Goal: Information Seeking & Learning: Check status

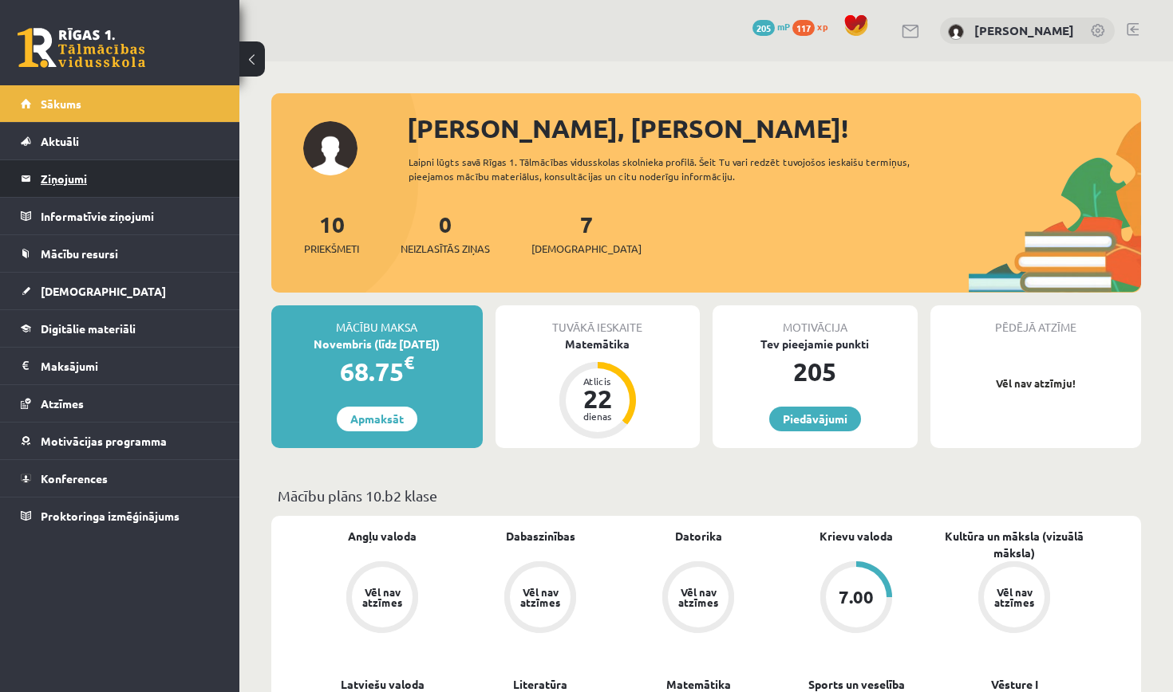
click at [116, 183] on legend "Ziņojumi 0" at bounding box center [130, 178] width 179 height 37
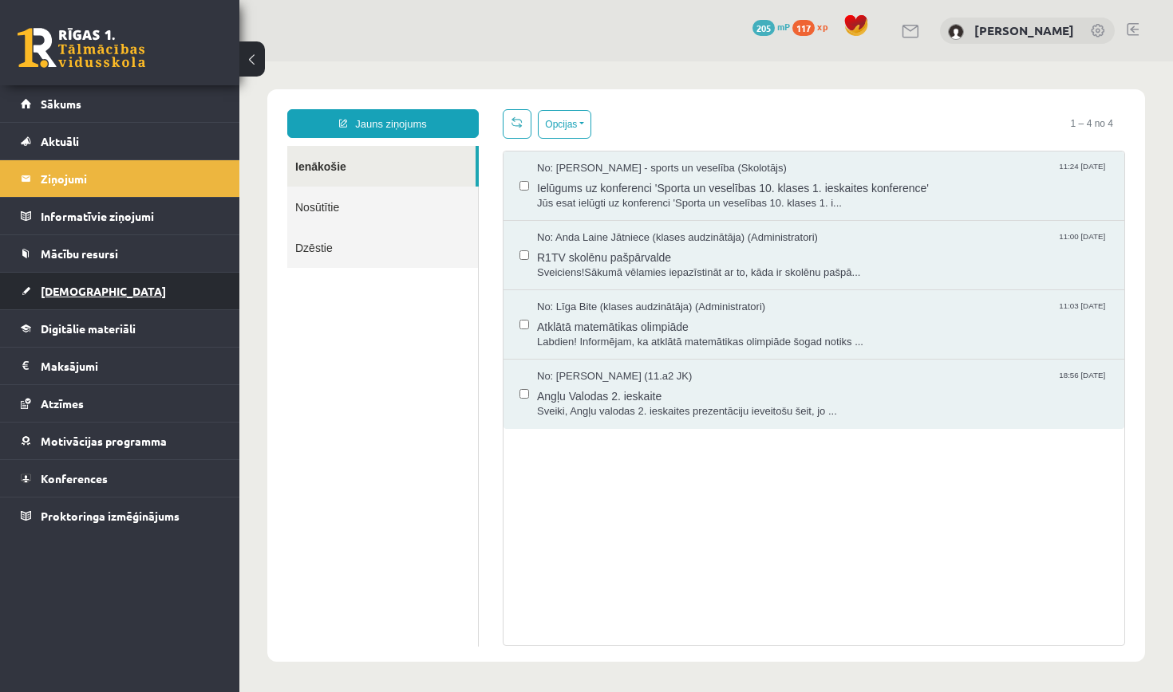
click at [101, 290] on link "[DEMOGRAPHIC_DATA]" at bounding box center [120, 291] width 199 height 37
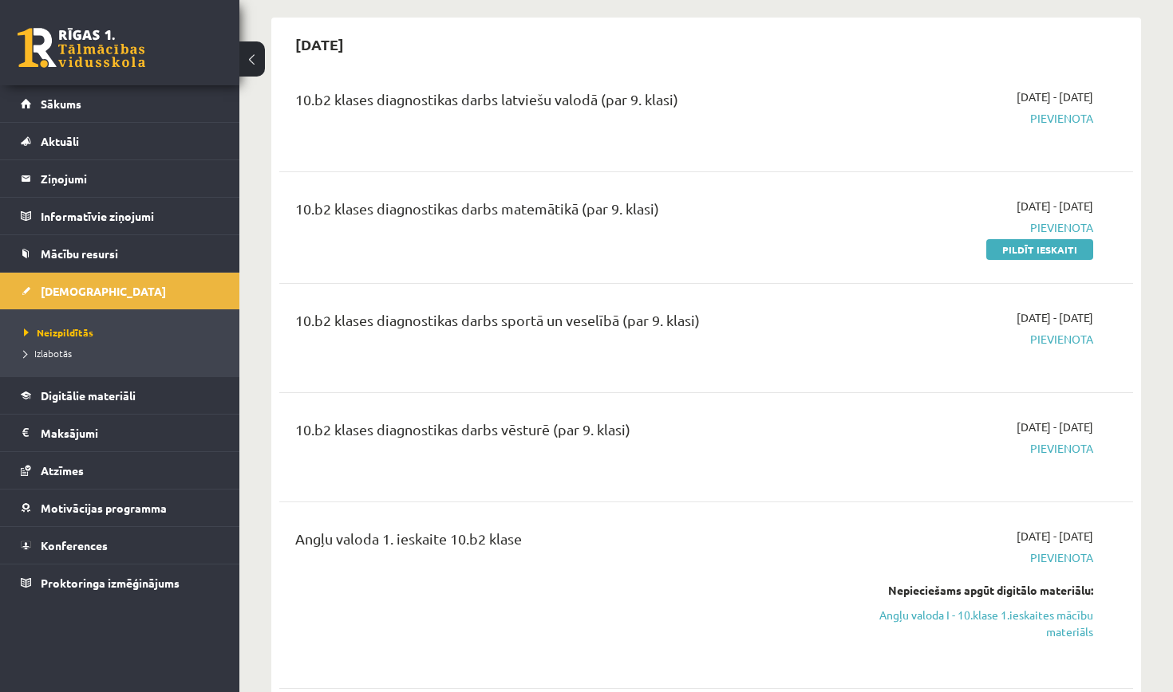
scroll to position [140, 0]
click at [56, 357] on span "Izlabotās" at bounding box center [48, 353] width 48 height 13
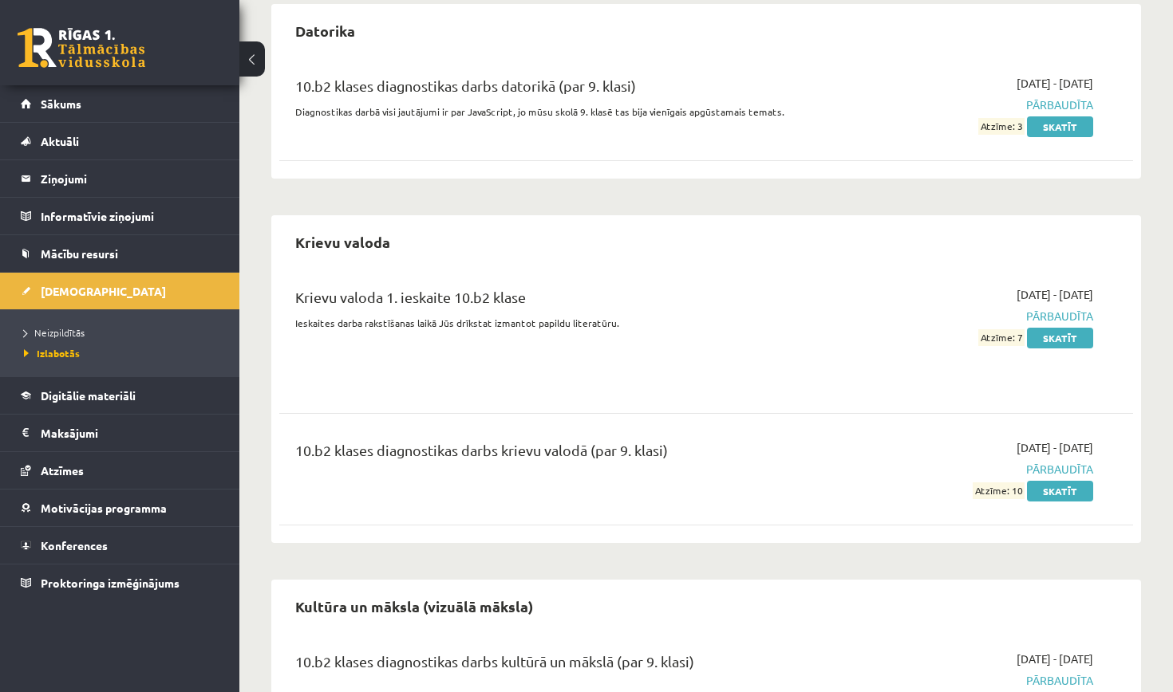
scroll to position [580, 0]
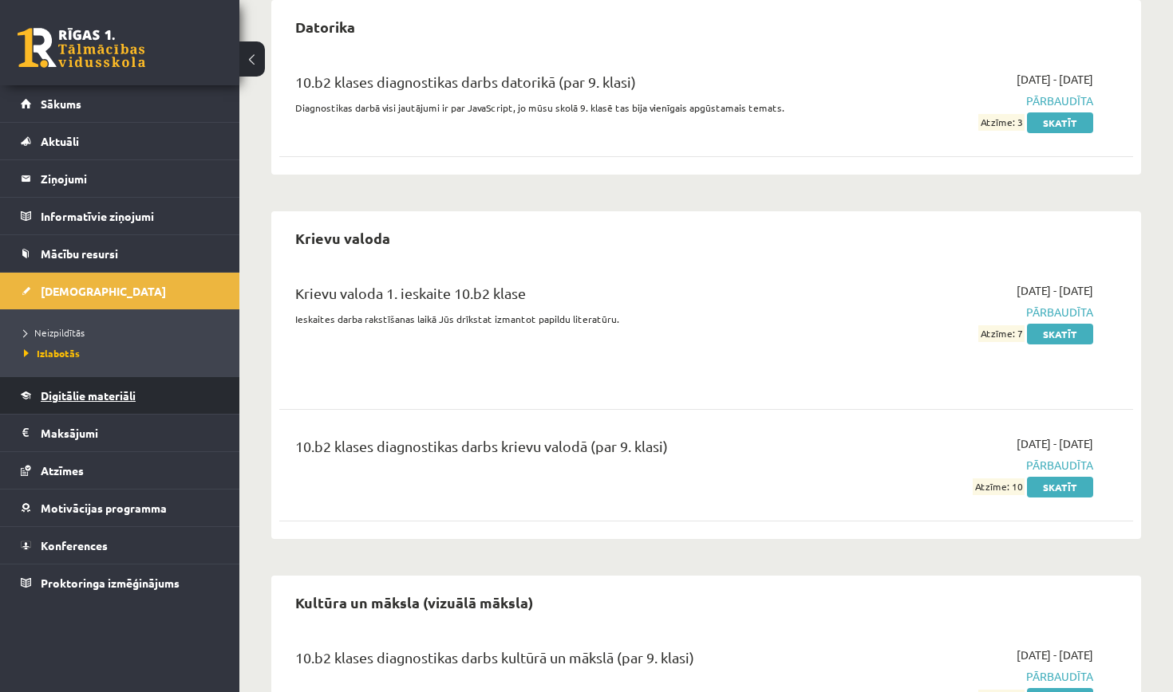
click at [86, 400] on span "Digitālie materiāli" at bounding box center [88, 395] width 95 height 14
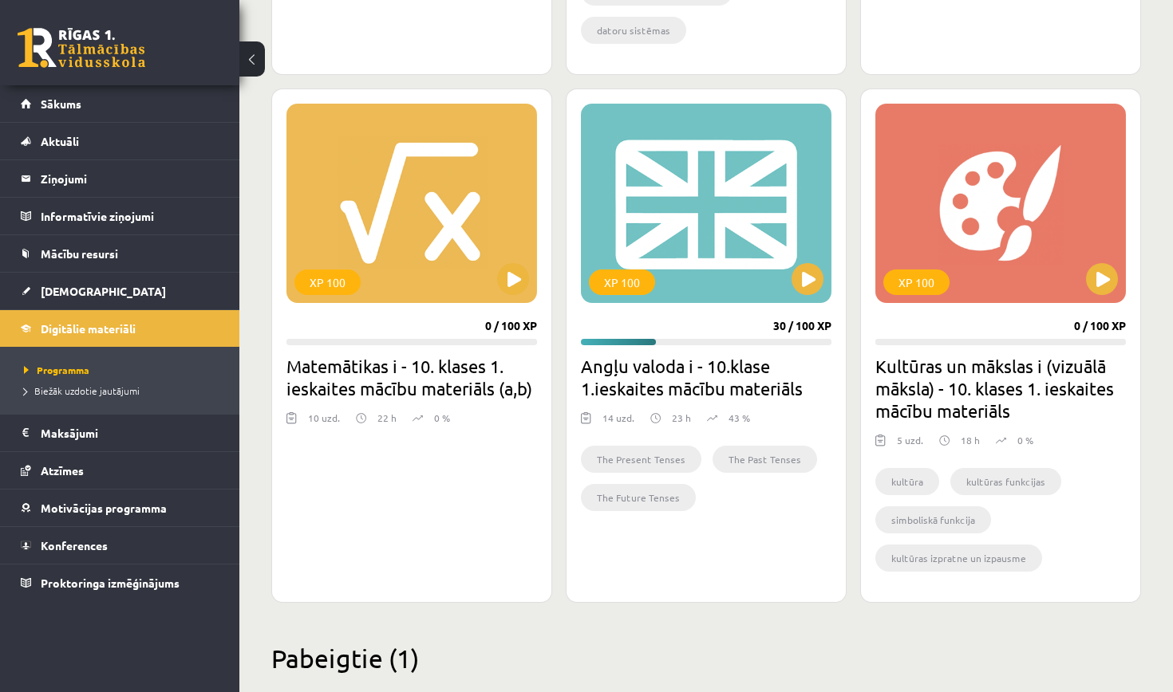
scroll to position [847, 0]
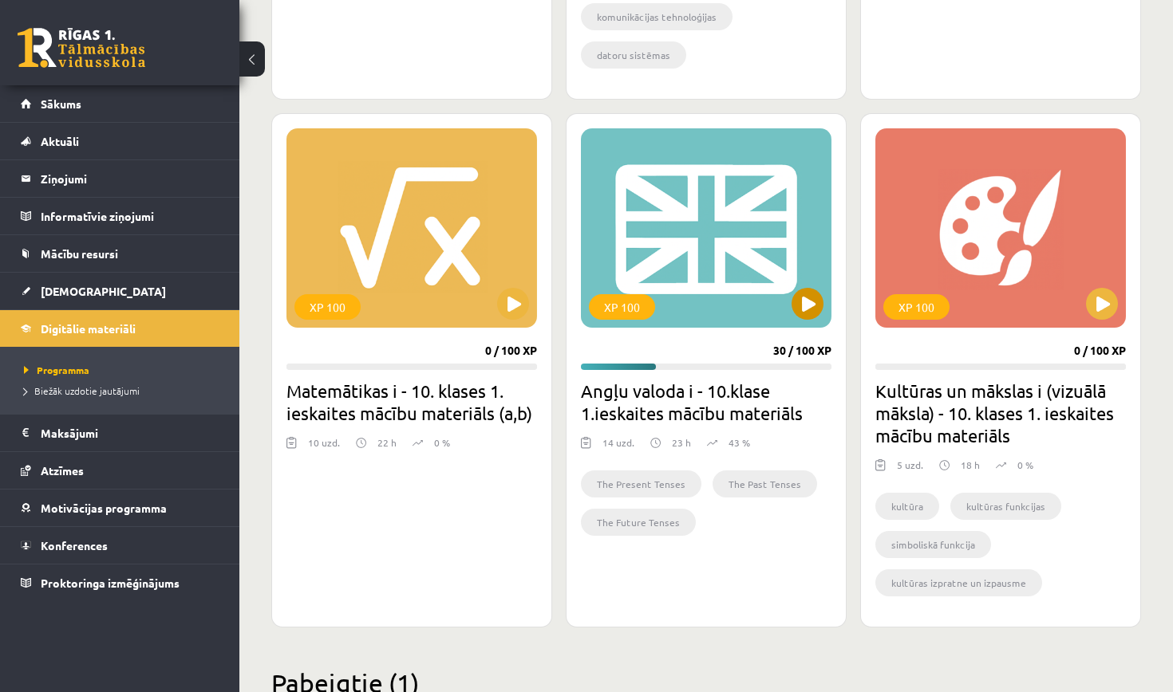
click at [791, 314] on div "XP 100" at bounding box center [706, 227] width 250 height 199
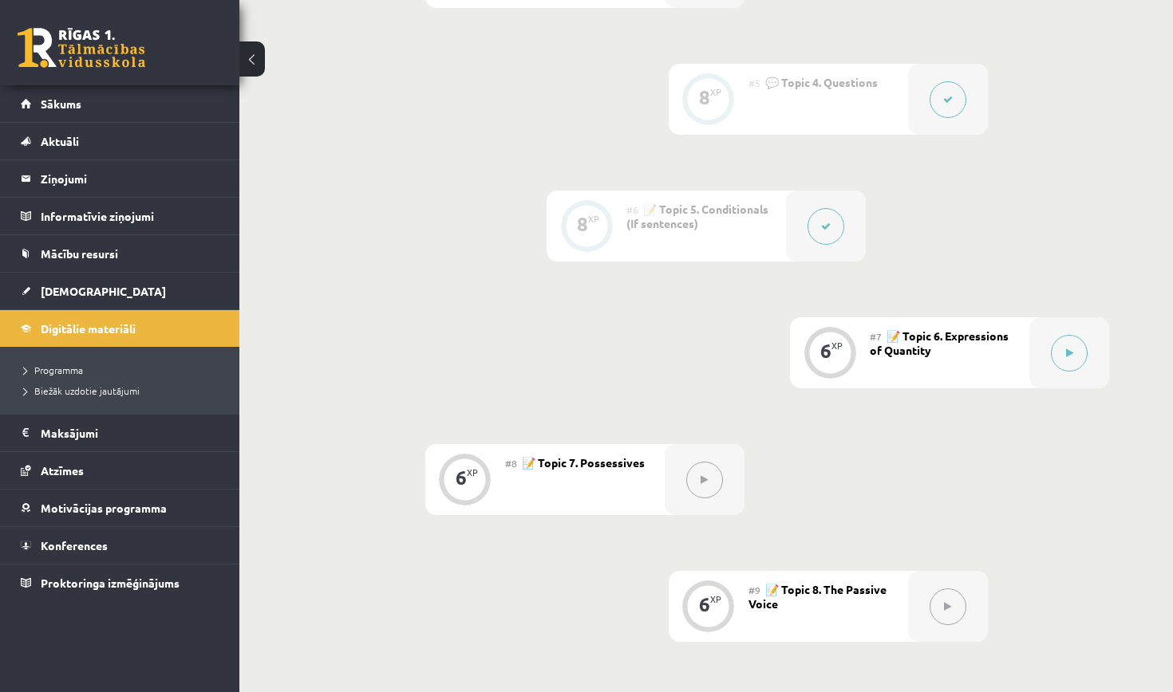
scroll to position [944, 0]
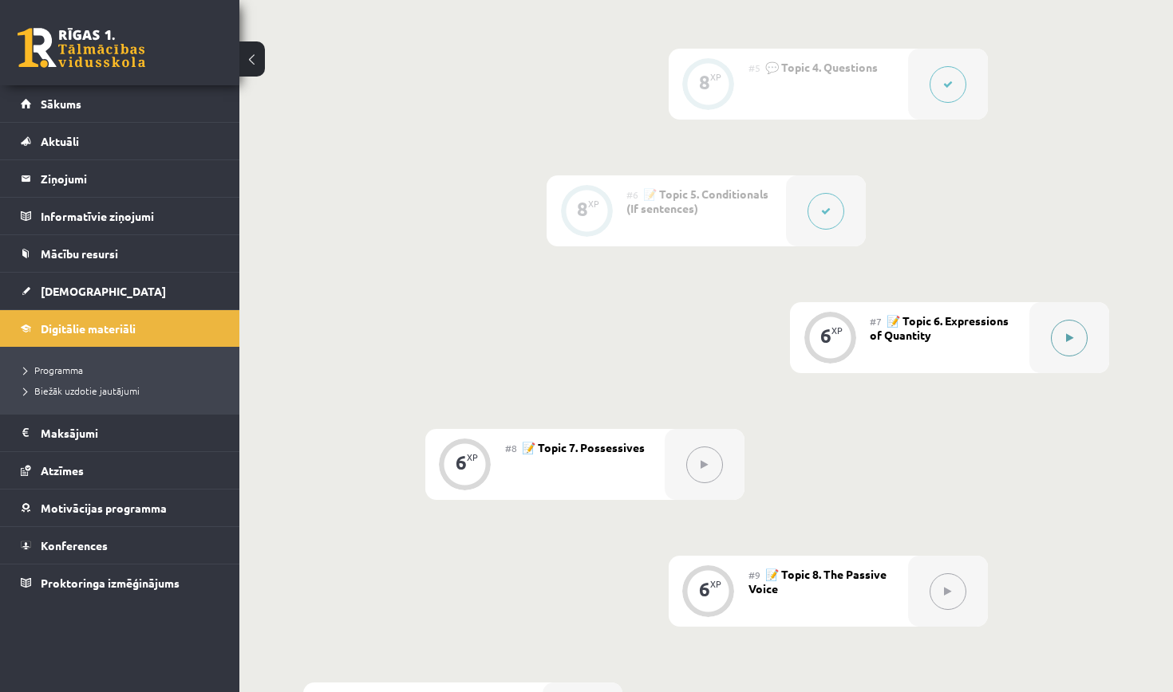
click at [1067, 330] on button at bounding box center [1069, 338] width 37 height 37
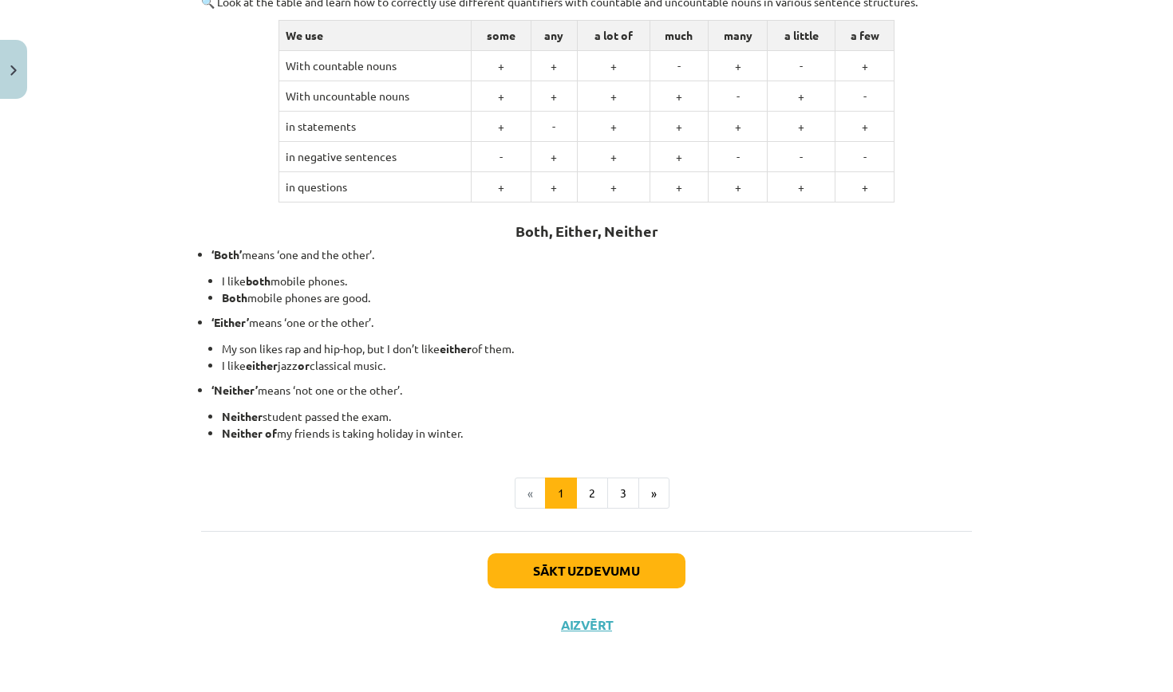
scroll to position [291, 0]
click at [585, 561] on button "Sākt uzdevumu" at bounding box center [586, 571] width 198 height 35
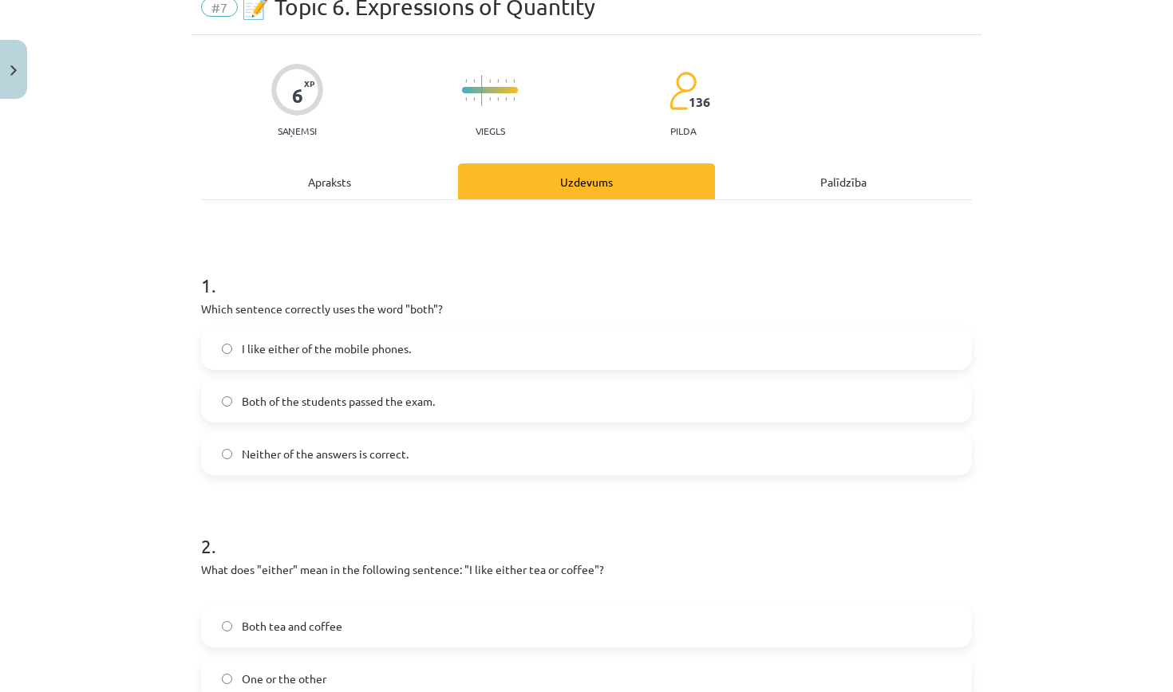
scroll to position [40, 0]
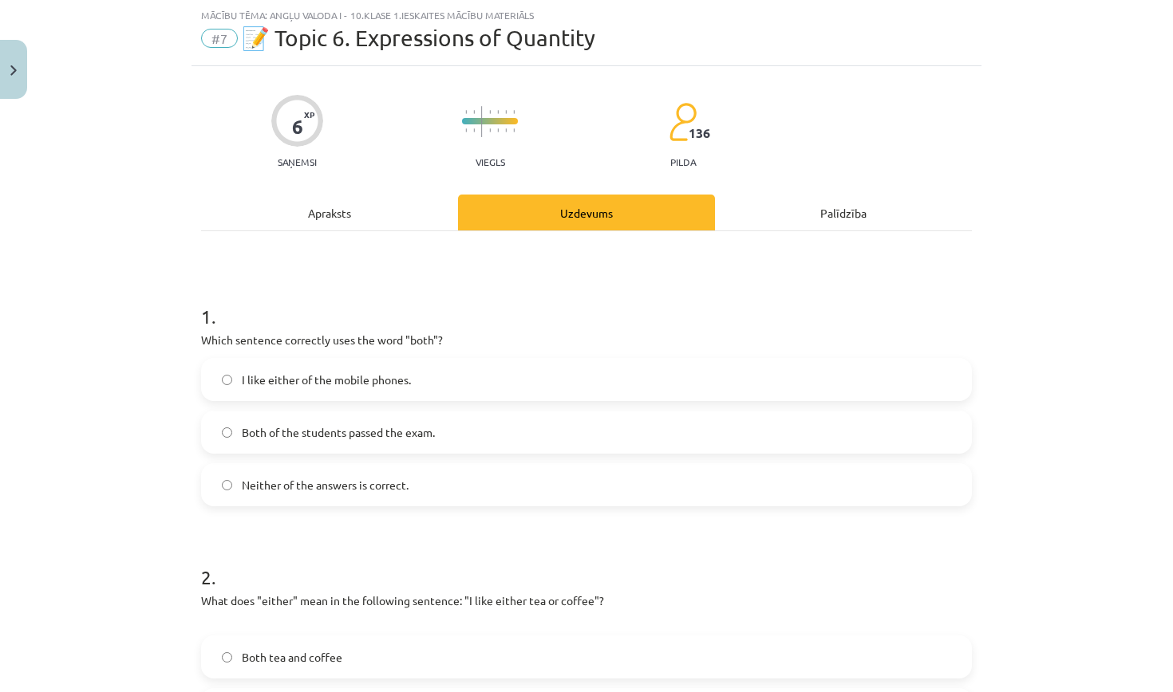
click at [477, 434] on label "Both of the students passed the exam." at bounding box center [586, 432] width 767 height 40
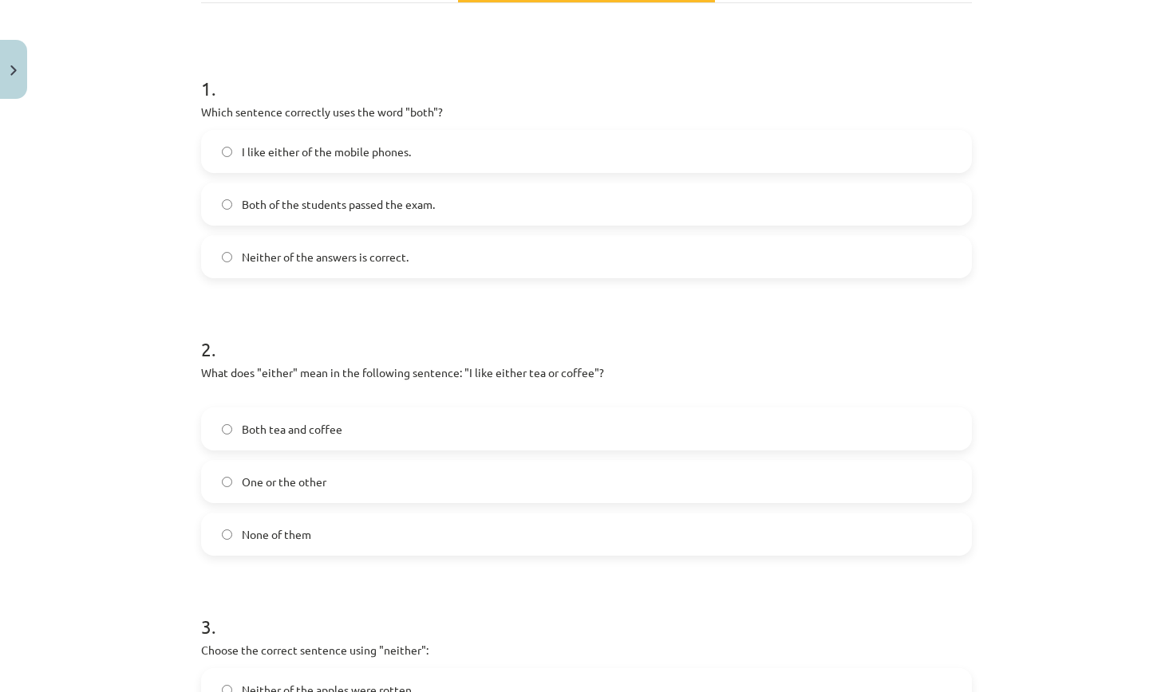
scroll to position [270, 0]
click at [375, 472] on label "One or the other" at bounding box center [586, 480] width 767 height 40
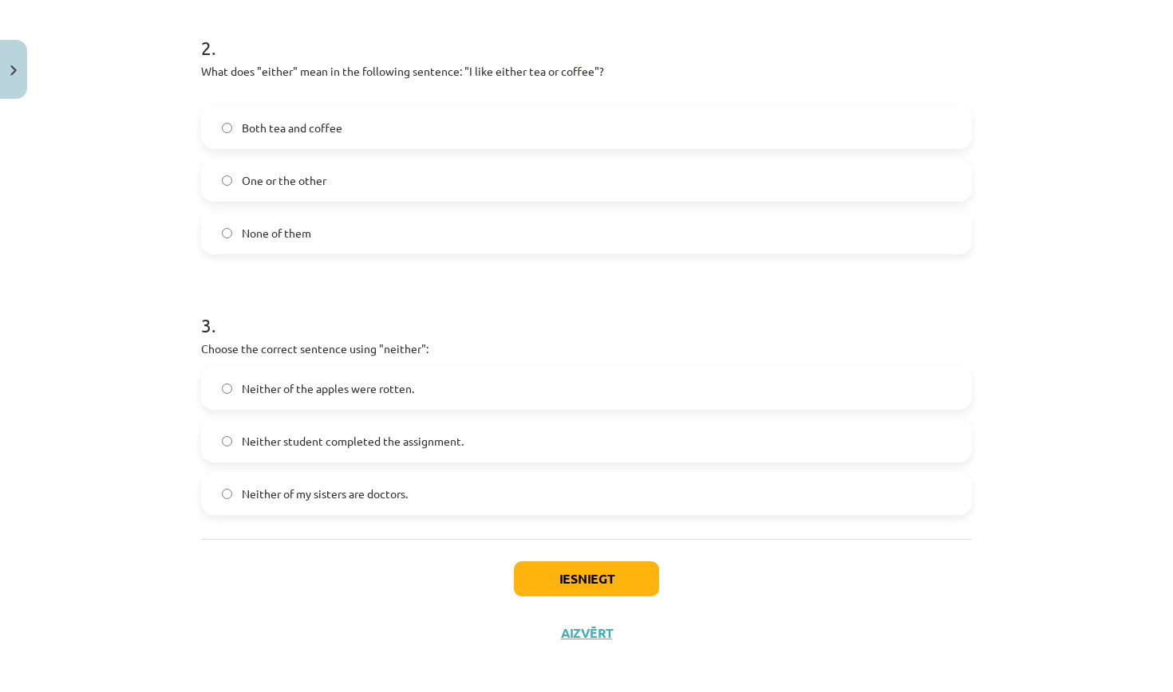
scroll to position [572, 0]
click at [389, 495] on span "Neither of my sisters are doctors." at bounding box center [325, 491] width 166 height 17
click at [601, 587] on button "Iesniegt" at bounding box center [586, 576] width 145 height 35
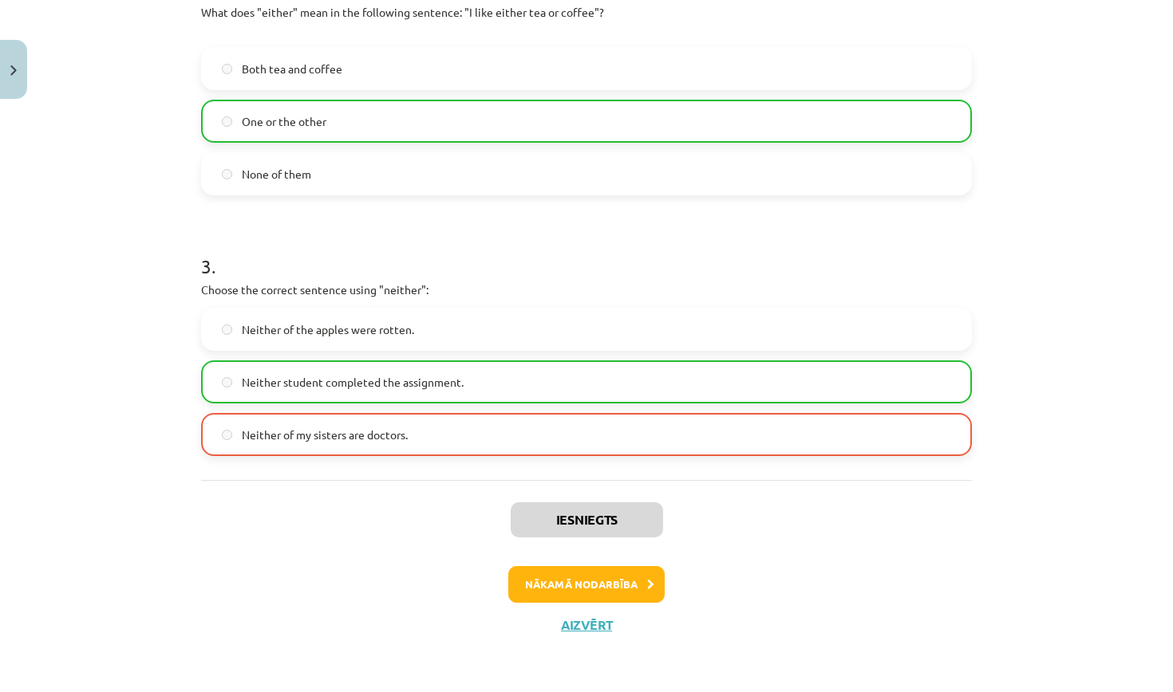
scroll to position [630, 0]
click at [579, 625] on button "Aizvērt" at bounding box center [586, 625] width 61 height 16
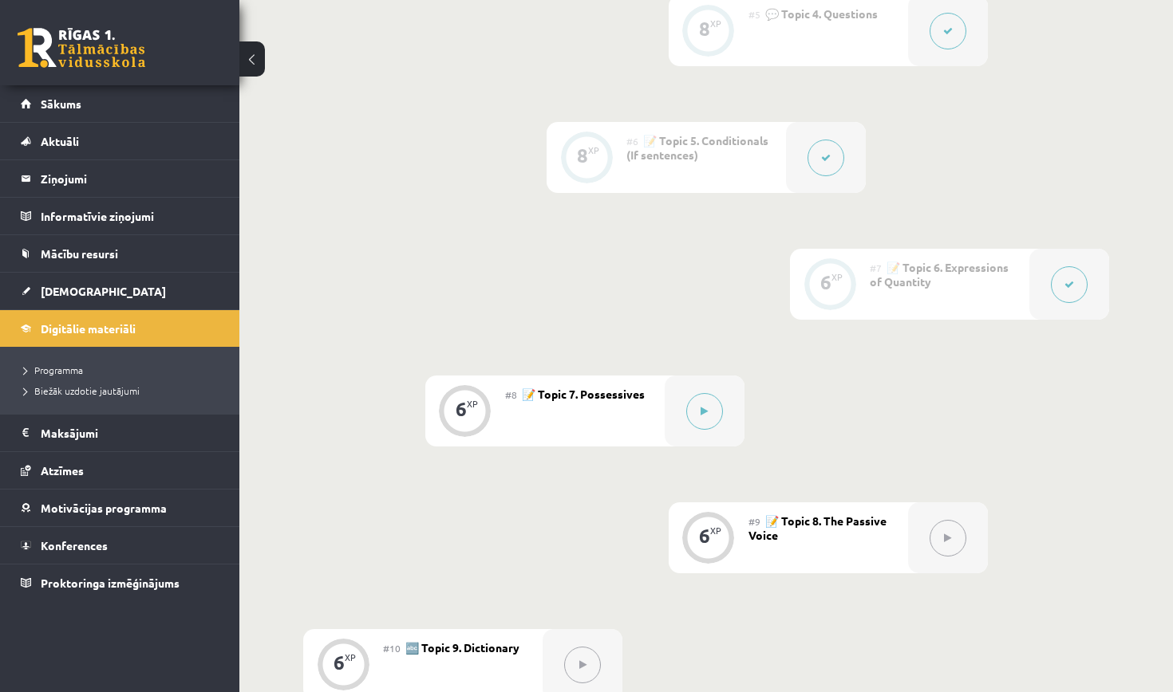
scroll to position [999, 0]
click at [708, 408] on icon at bounding box center [703, 409] width 7 height 10
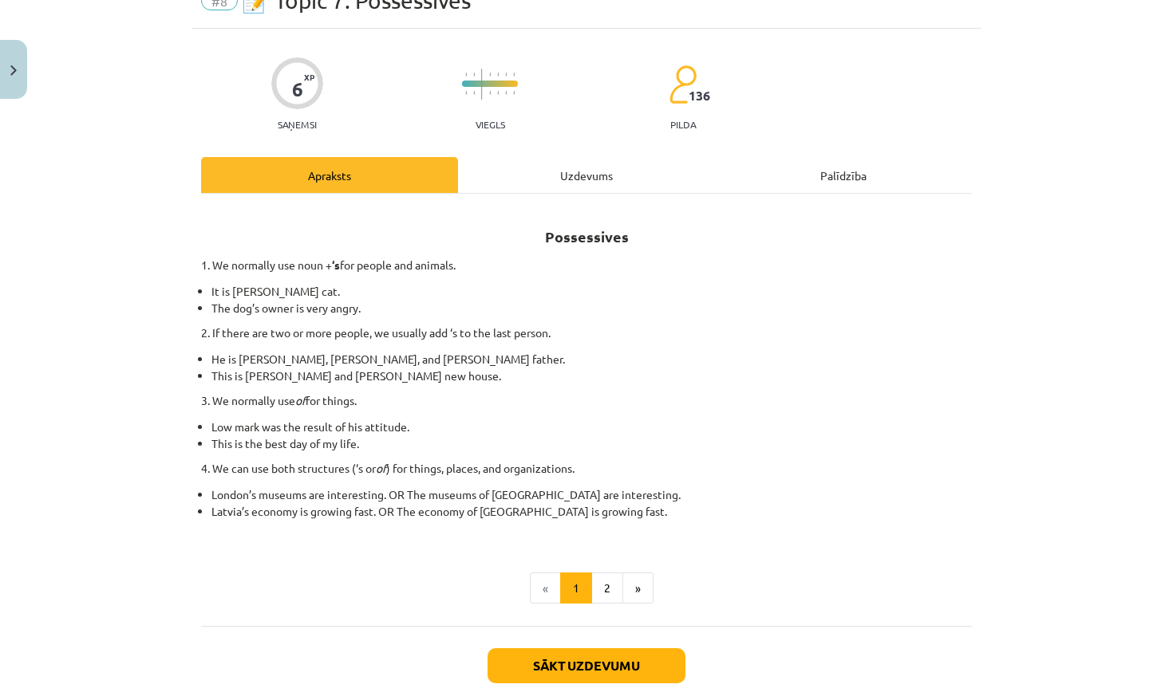
scroll to position [92, 0]
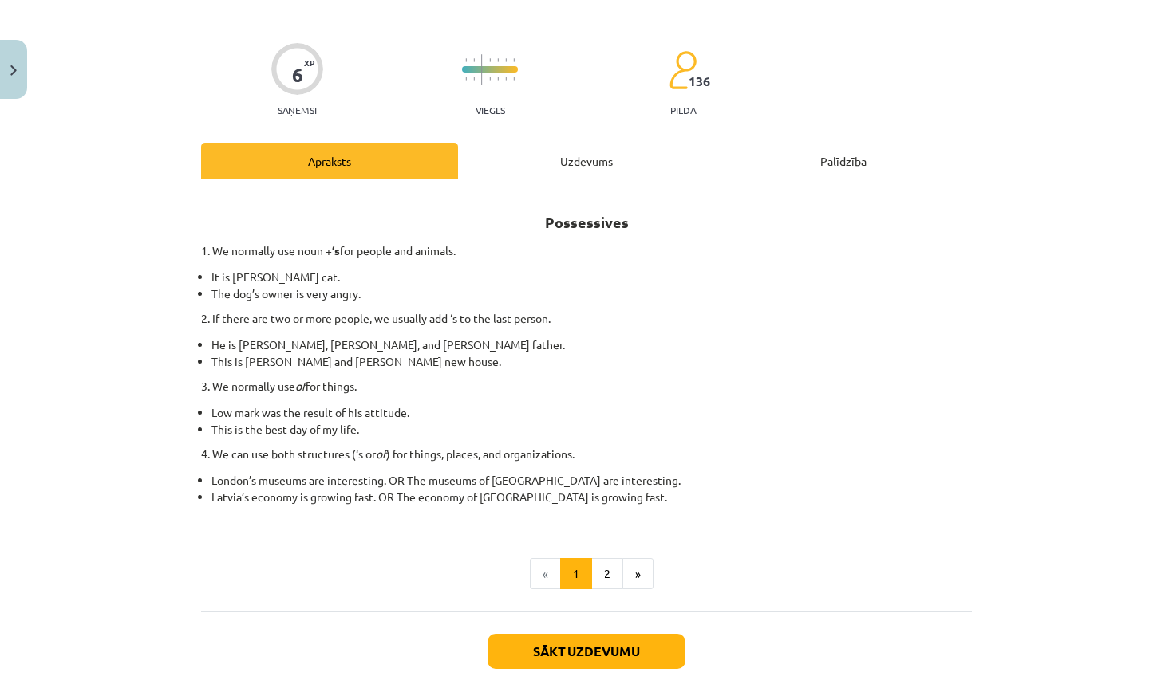
click at [575, 648] on button "Sākt uzdevumu" at bounding box center [586, 651] width 198 height 35
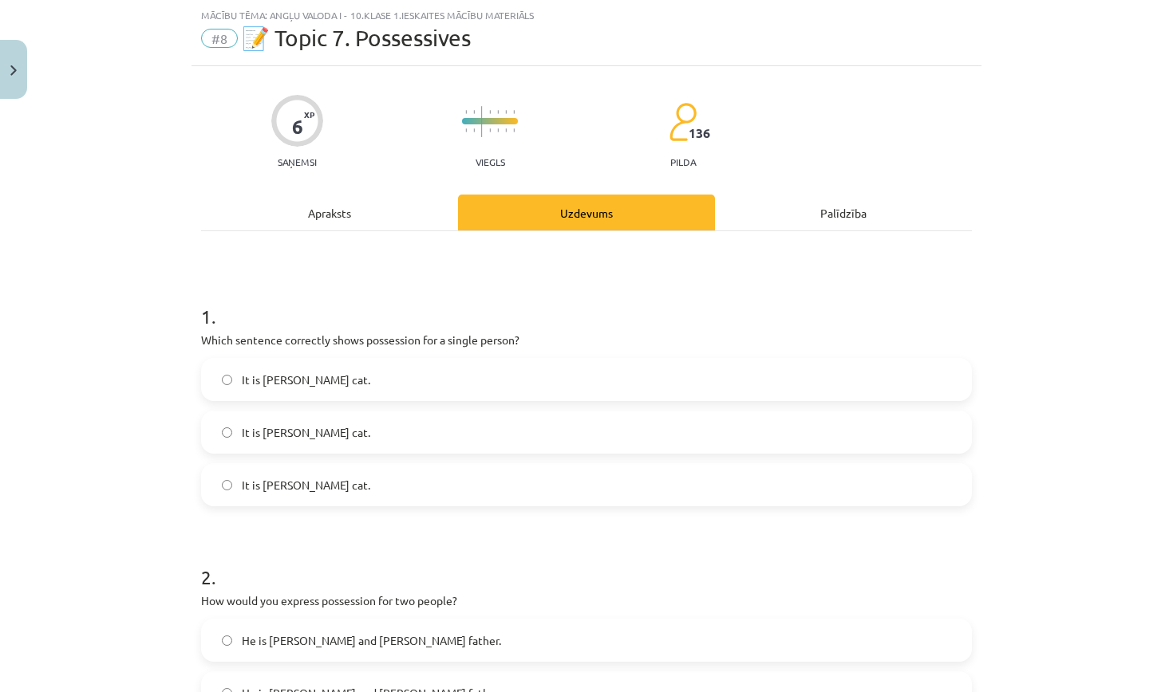
click at [333, 376] on label "It is Jane’s cat." at bounding box center [586, 380] width 767 height 40
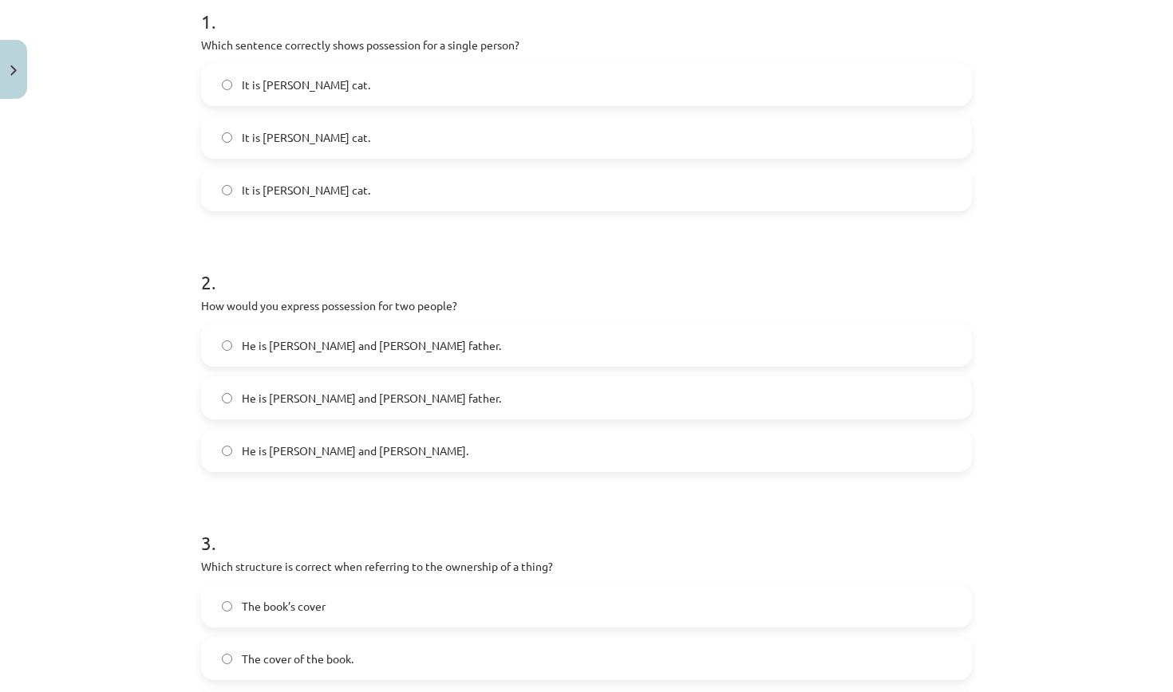
scroll to position [341, 0]
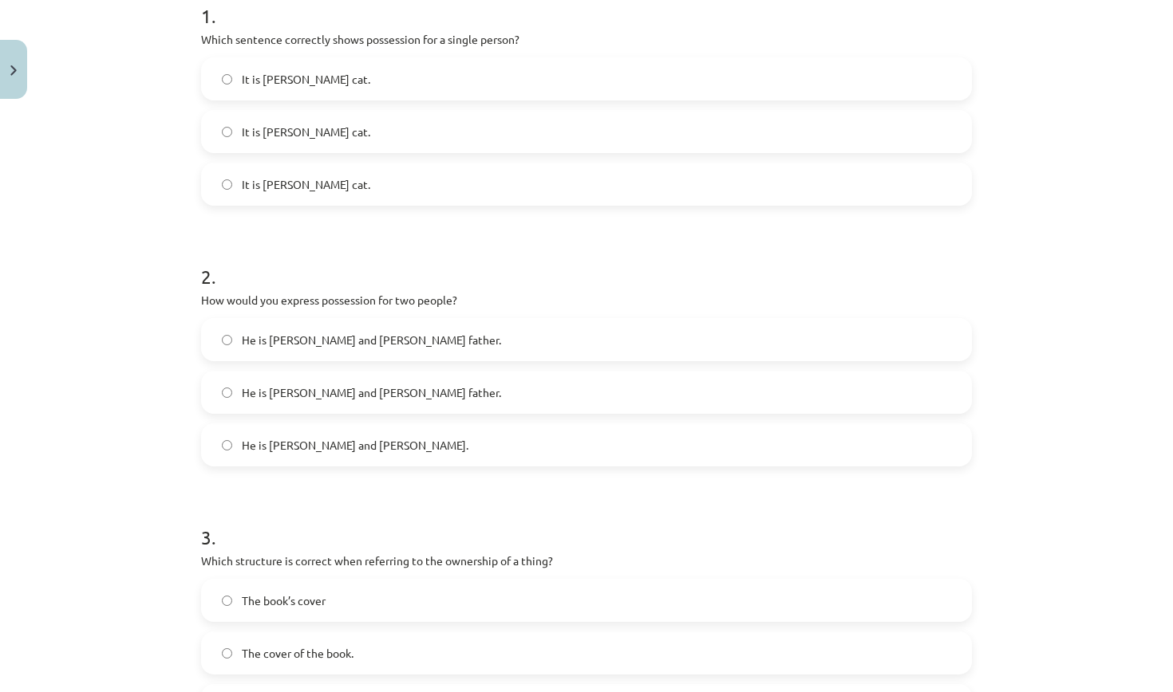
click at [331, 344] on span "He is Alice and James’s father." at bounding box center [371, 340] width 259 height 17
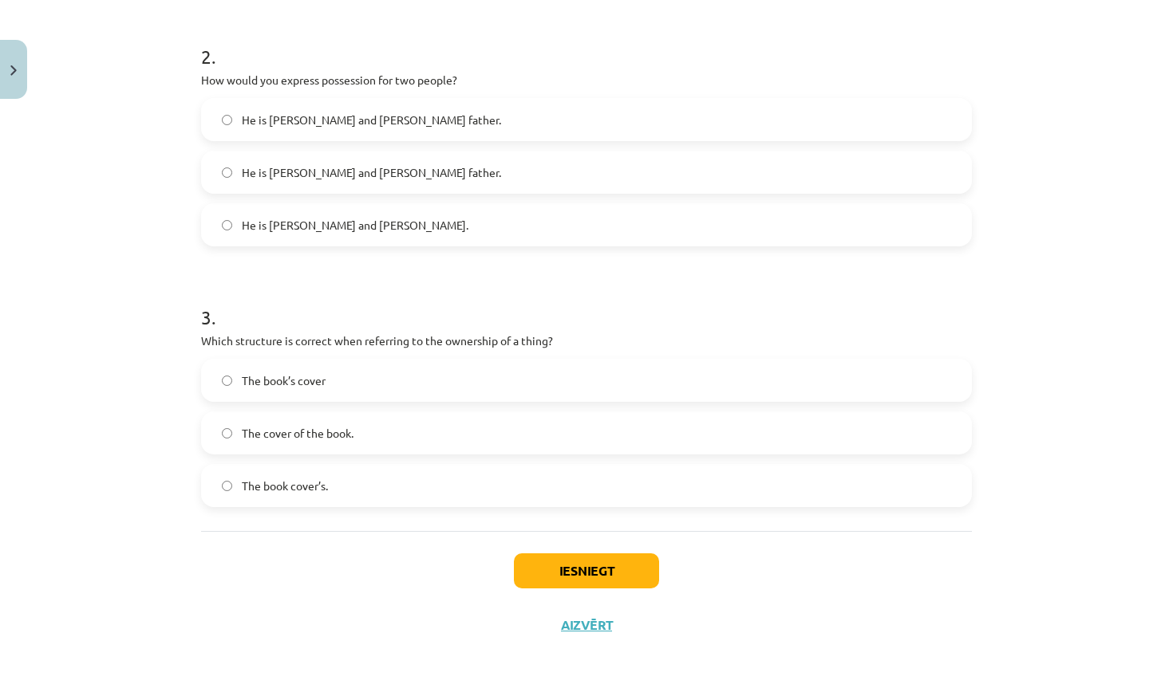
scroll to position [563, 0]
click at [371, 433] on label "The cover of the book." at bounding box center [586, 433] width 767 height 40
click at [601, 567] on button "Iesniegt" at bounding box center [586, 571] width 145 height 35
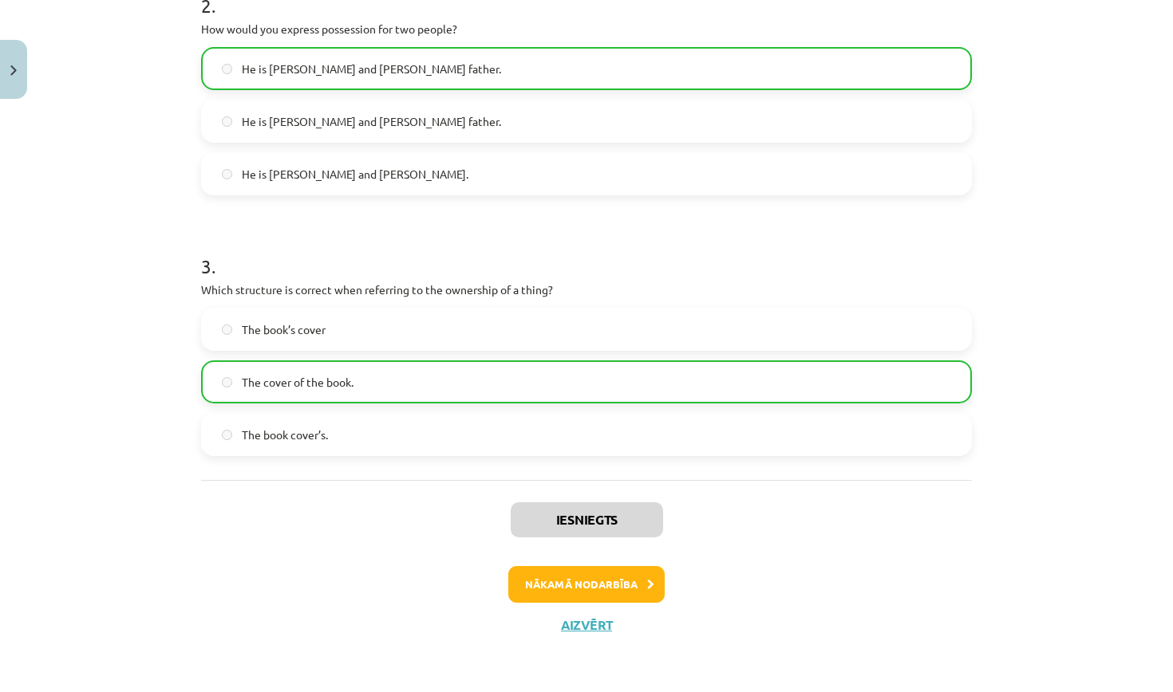
scroll to position [613, 0]
click at [576, 623] on button "Aizvērt" at bounding box center [586, 625] width 61 height 16
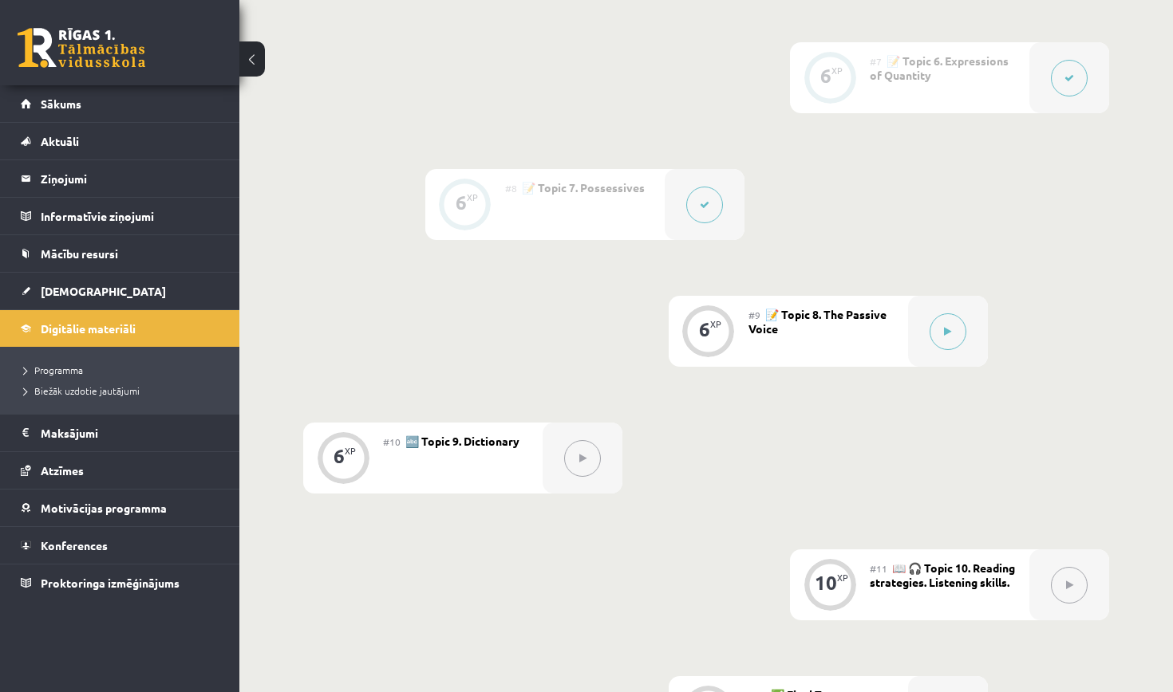
scroll to position [1203, 0]
click at [952, 329] on button at bounding box center [947, 332] width 37 height 37
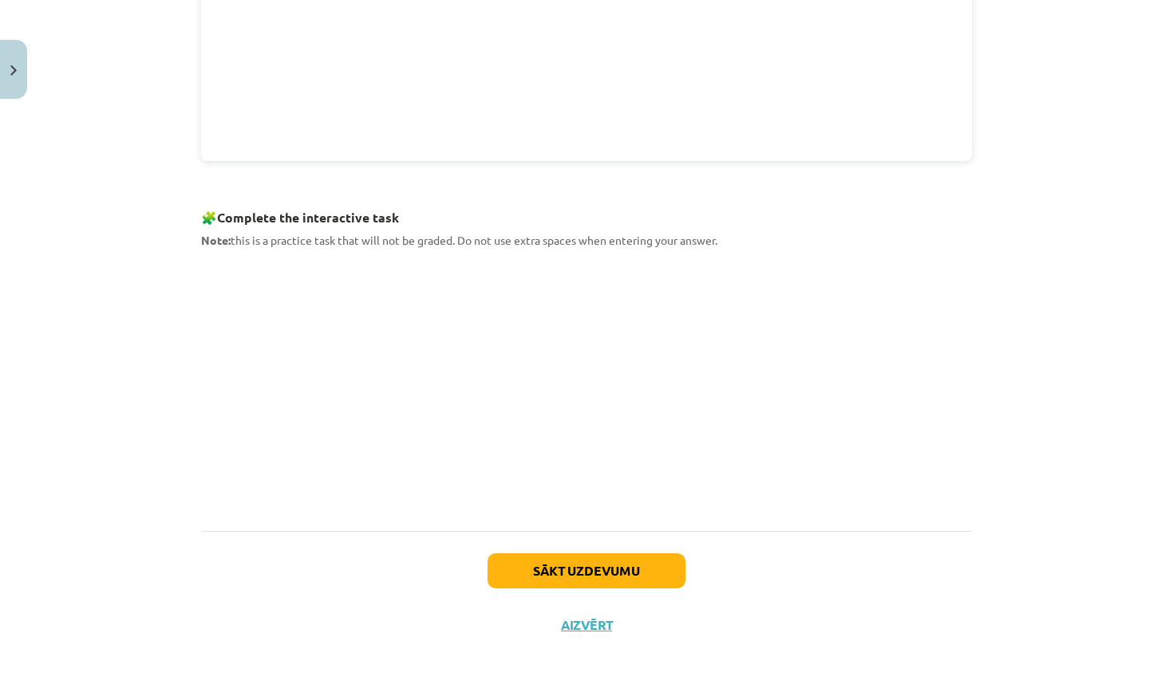
scroll to position [659, 0]
click at [596, 571] on button "Sākt uzdevumu" at bounding box center [586, 571] width 198 height 35
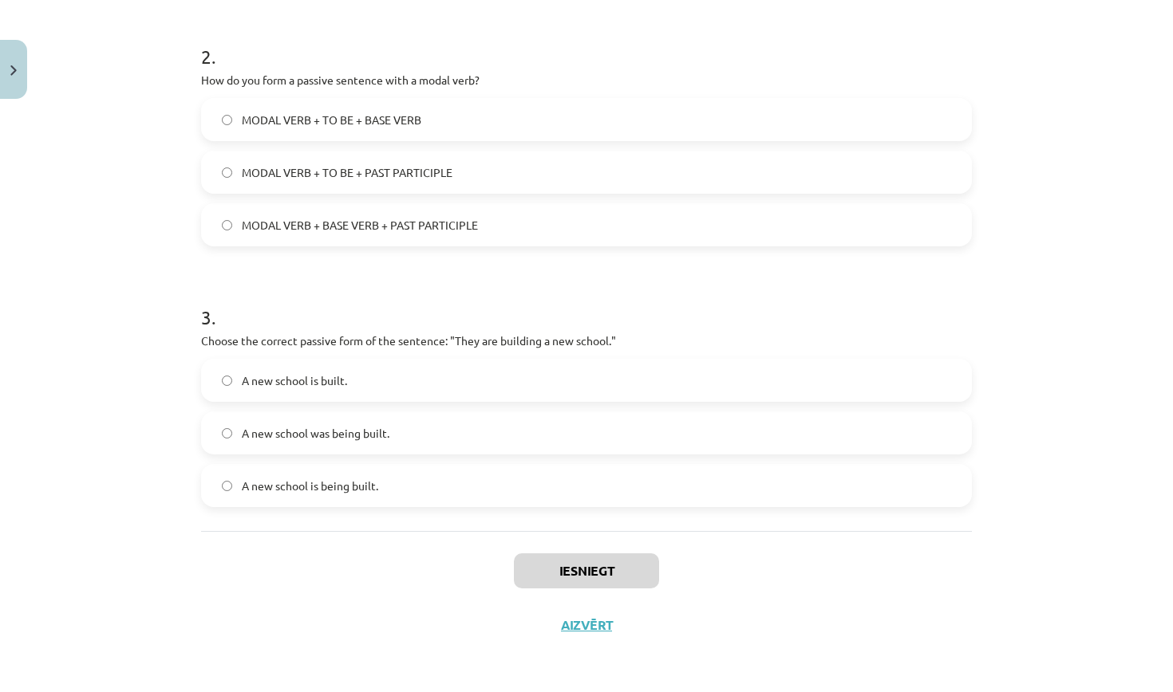
scroll to position [40, 0]
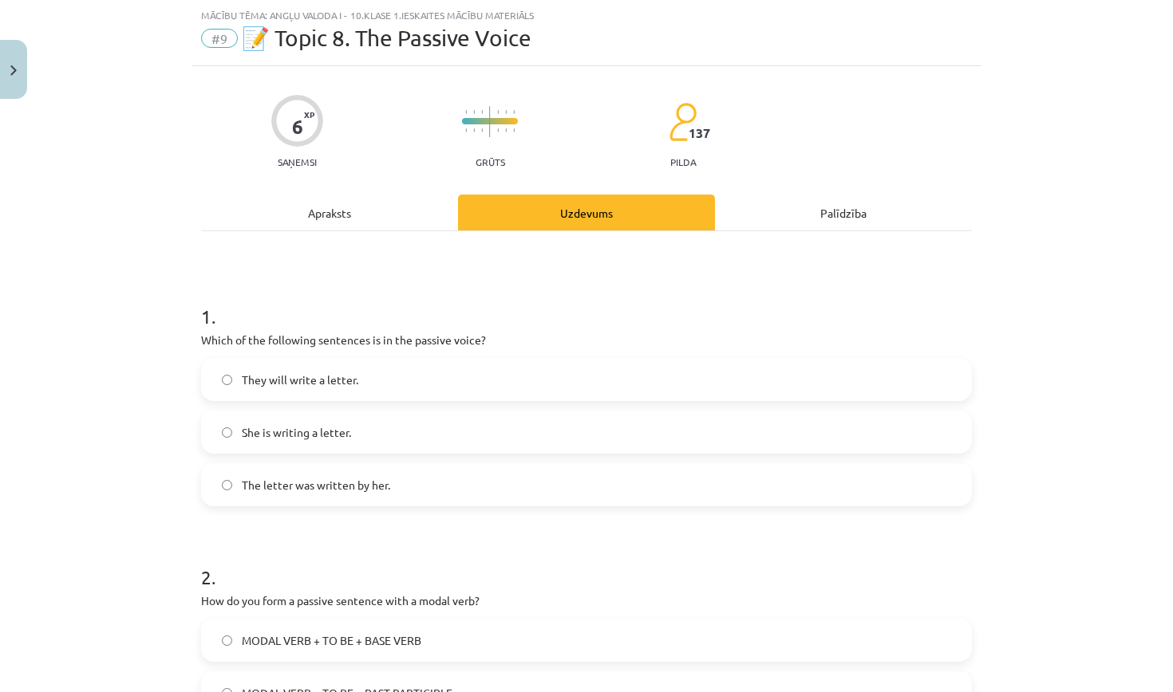
click at [526, 479] on label "The letter was written by her." at bounding box center [586, 485] width 767 height 40
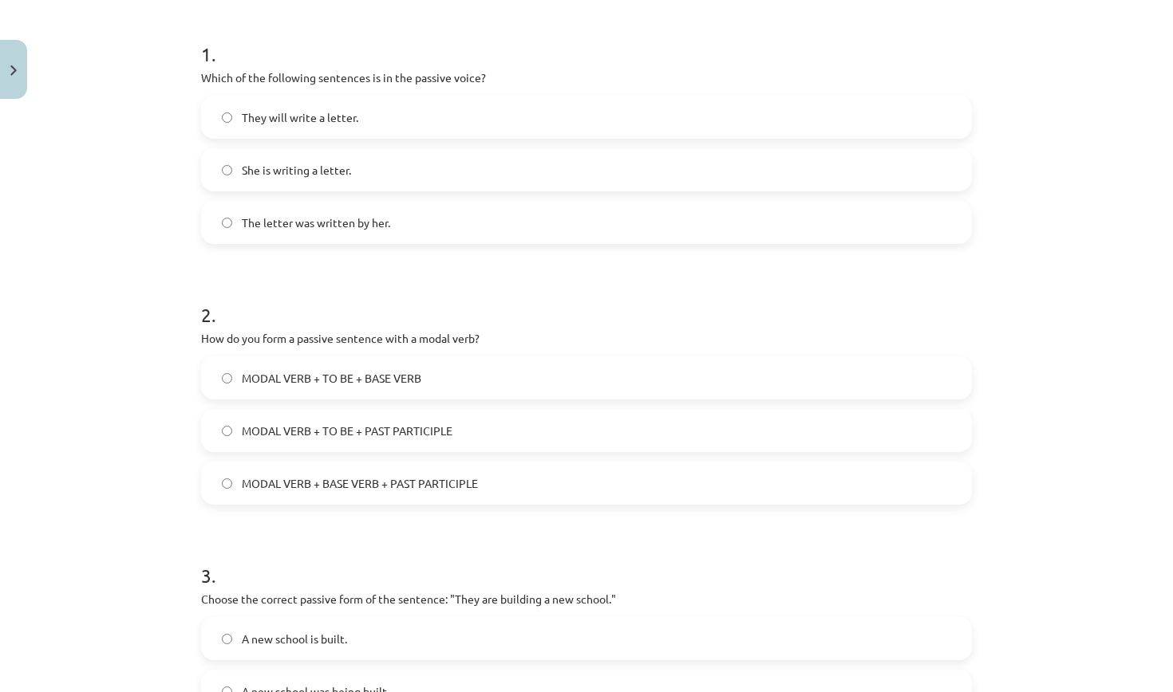
scroll to position [310, 0]
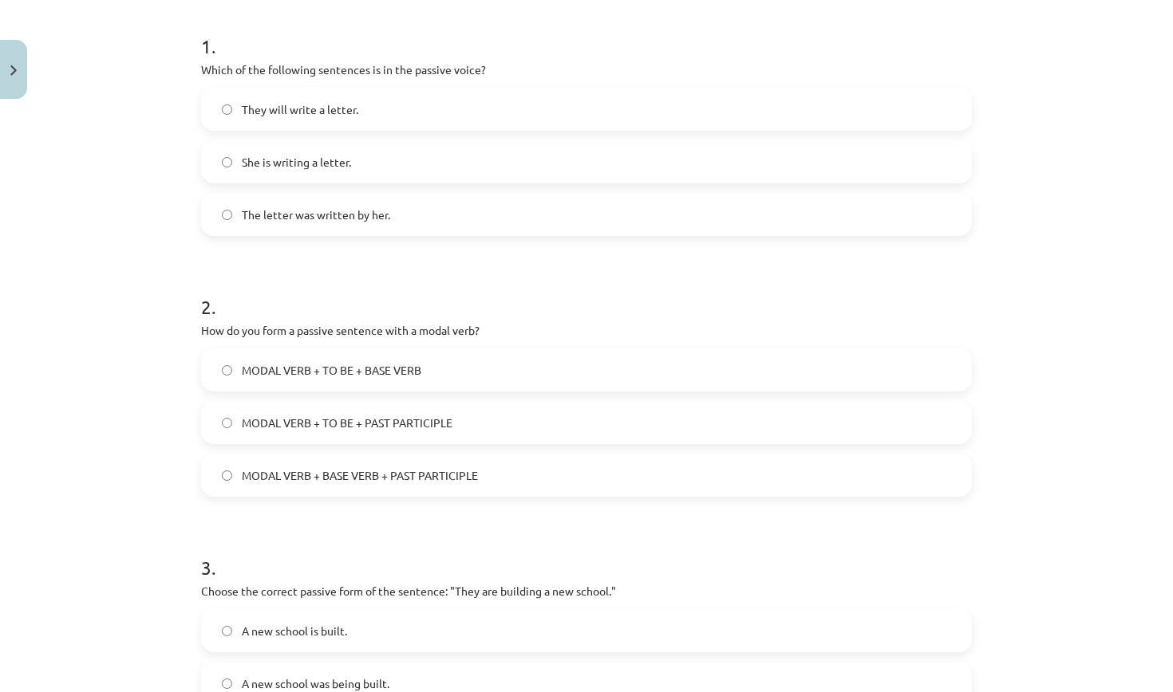
click at [517, 421] on label "MODAL VERB + TO BE + PAST PARTICIPLE" at bounding box center [586, 423] width 767 height 40
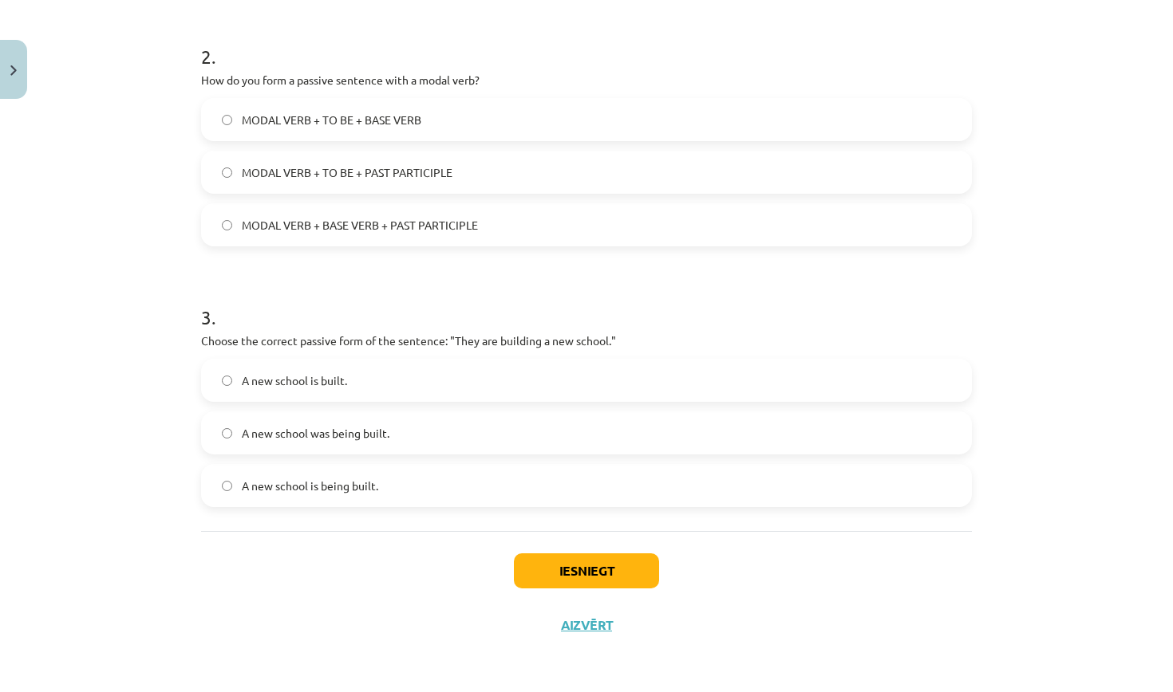
scroll to position [563, 0]
click at [407, 485] on label "A new school is being built." at bounding box center [586, 486] width 767 height 40
click at [629, 568] on button "Iesniegt" at bounding box center [586, 571] width 145 height 35
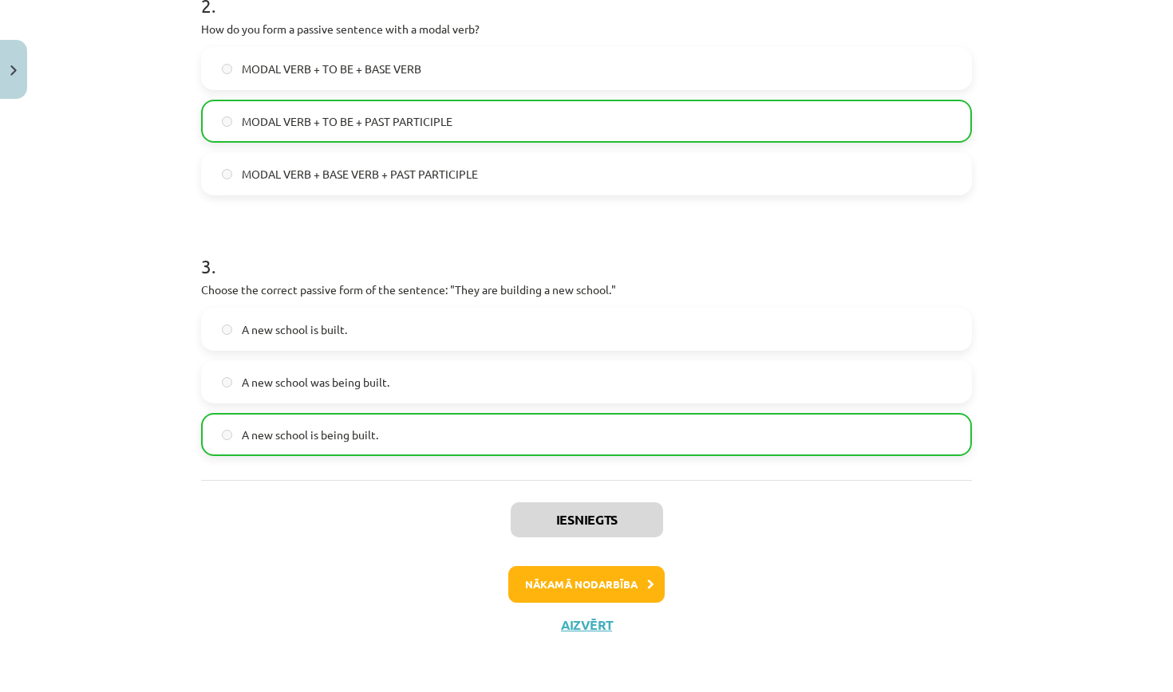
scroll to position [613, 0]
click at [581, 624] on button "Aizvērt" at bounding box center [586, 625] width 61 height 16
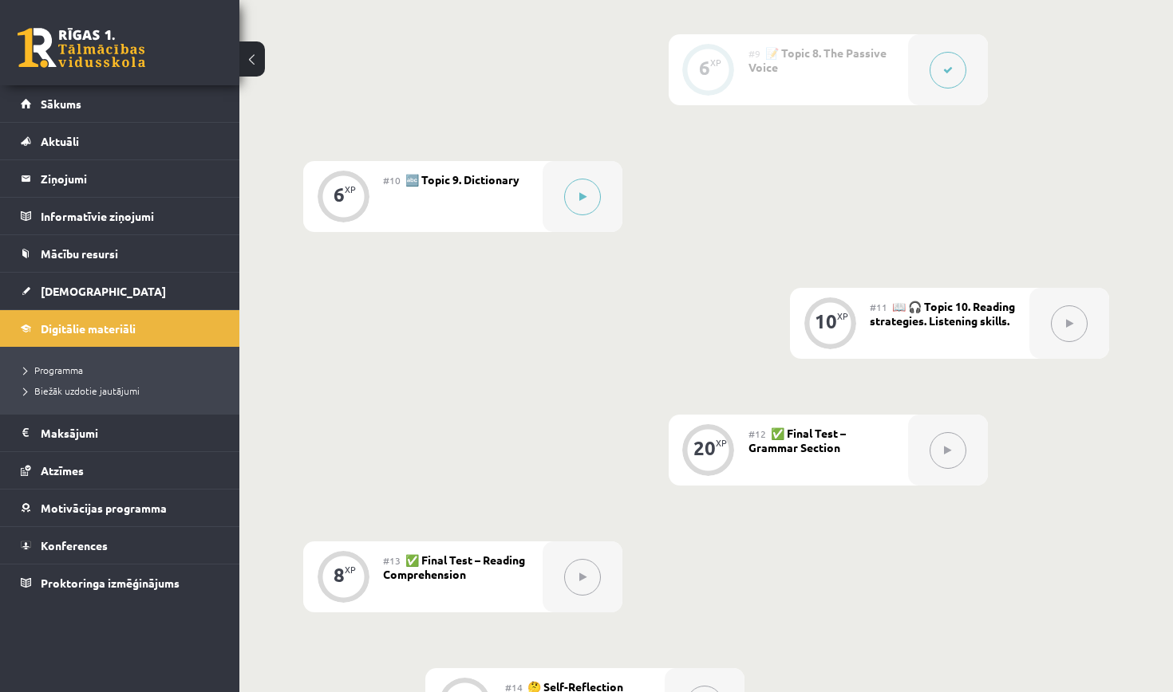
scroll to position [1463, 0]
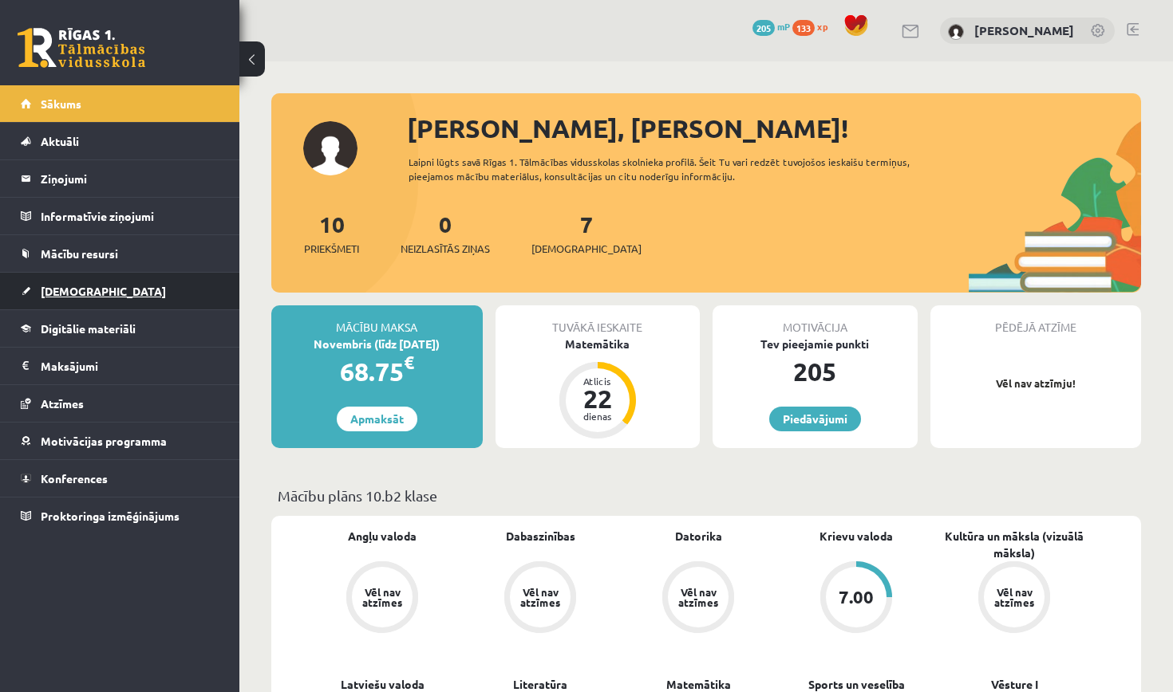
click at [136, 297] on link "[DEMOGRAPHIC_DATA]" at bounding box center [120, 291] width 199 height 37
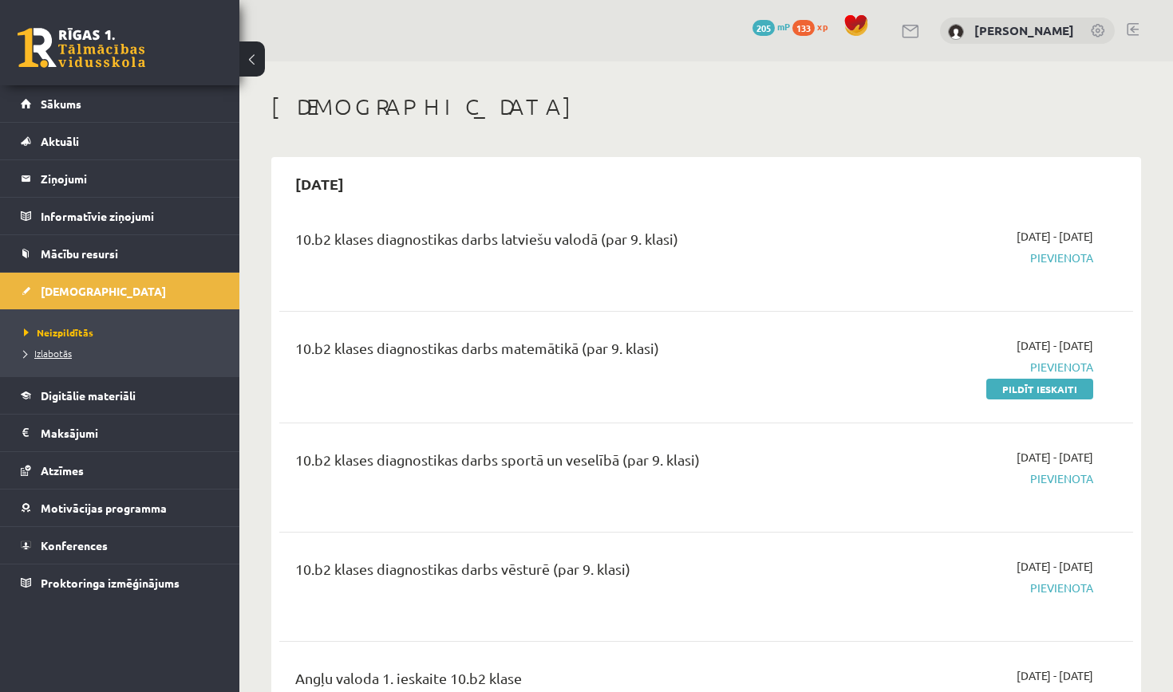
click at [82, 358] on link "Izlabotās" at bounding box center [123, 353] width 199 height 14
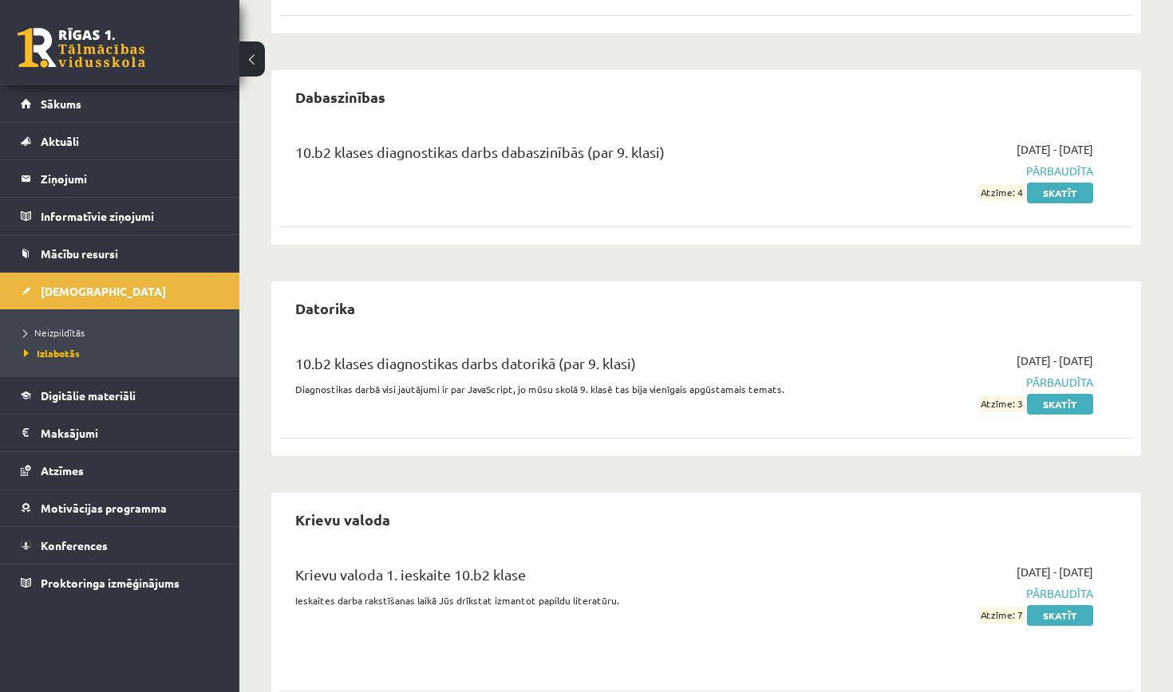
scroll to position [321, 0]
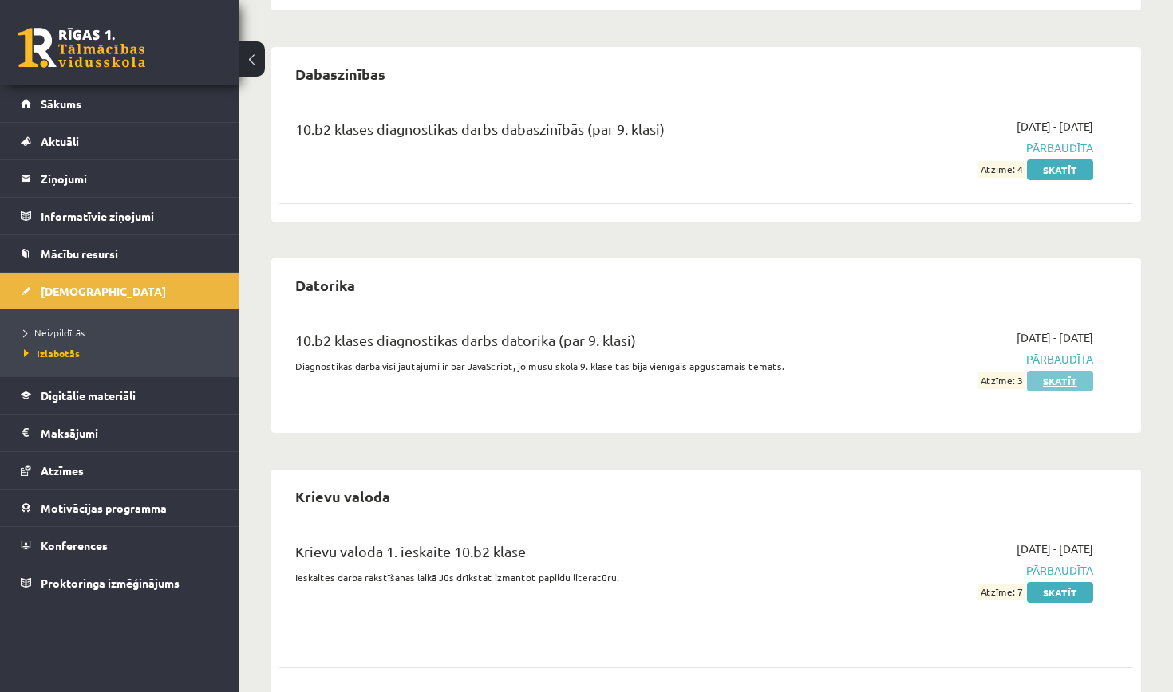
click at [1058, 382] on link "Skatīt" at bounding box center [1060, 381] width 66 height 21
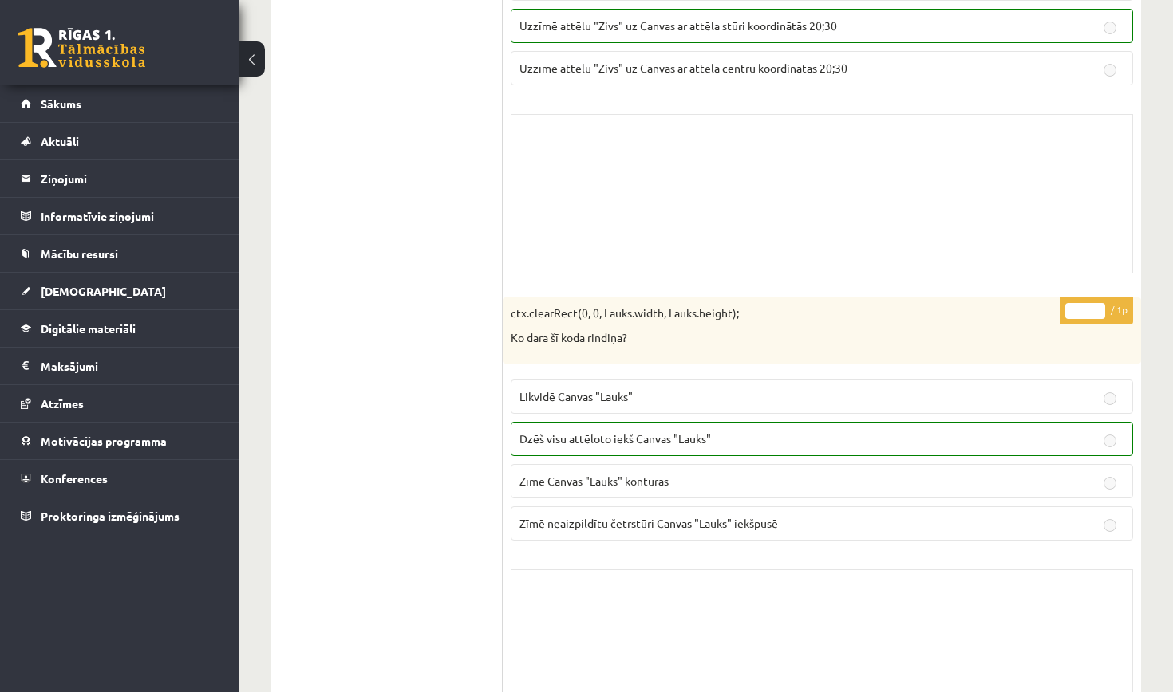
scroll to position [7910, 0]
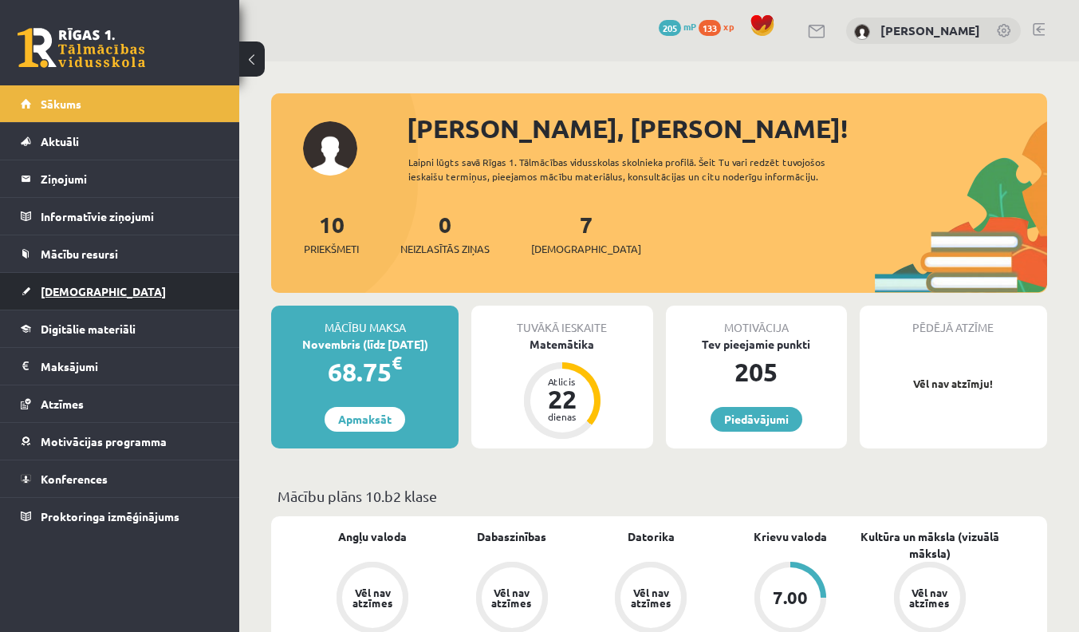
click at [91, 286] on link "[DEMOGRAPHIC_DATA]" at bounding box center [120, 291] width 199 height 37
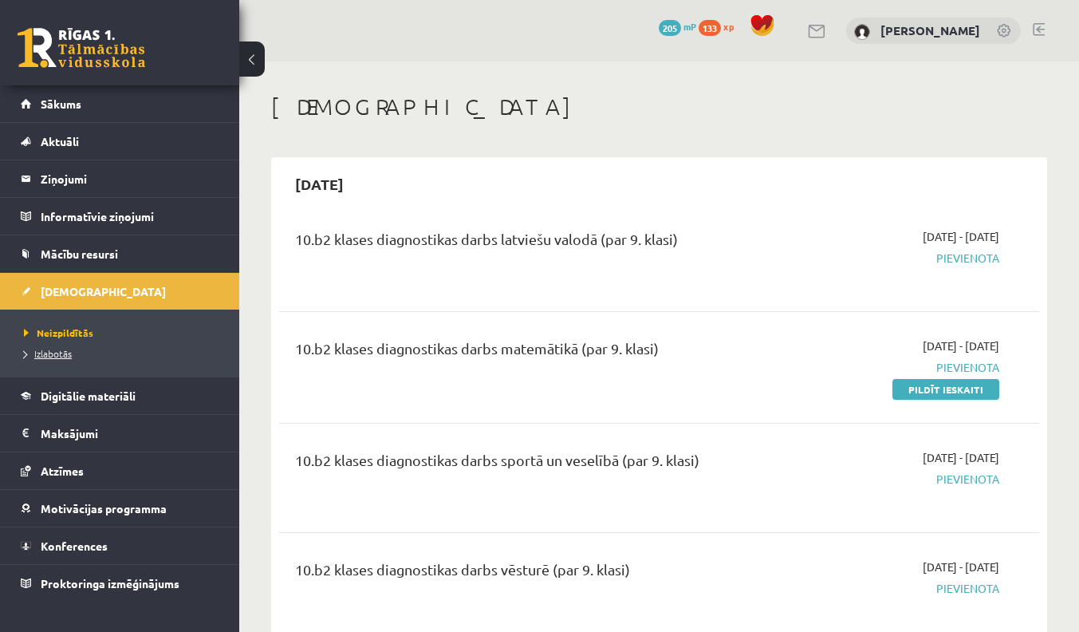
click at [50, 355] on span "Izlabotās" at bounding box center [48, 353] width 48 height 13
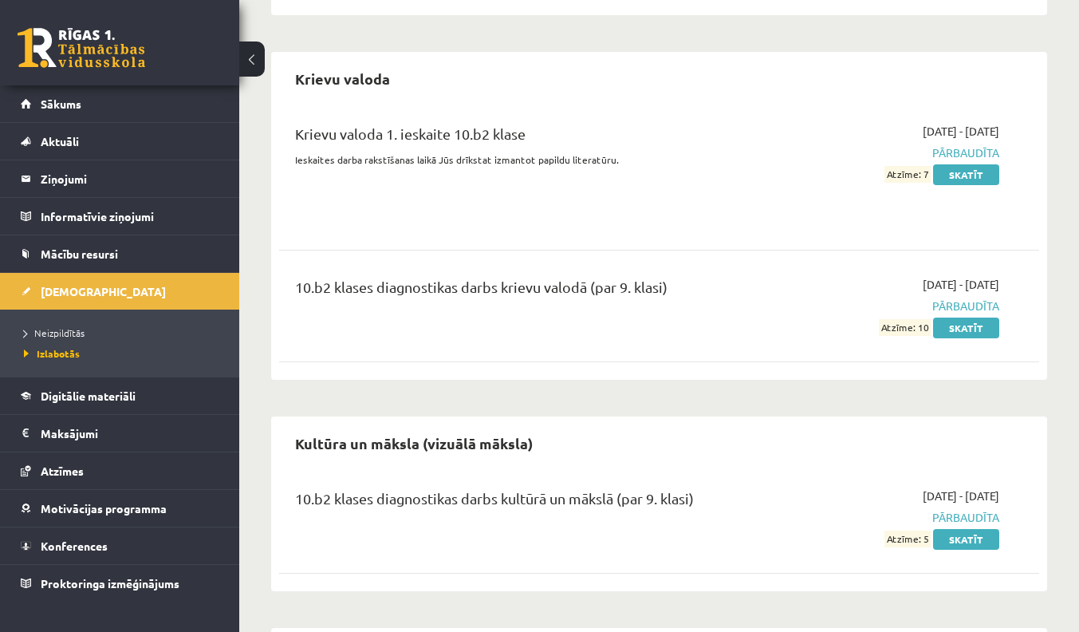
scroll to position [747, 0]
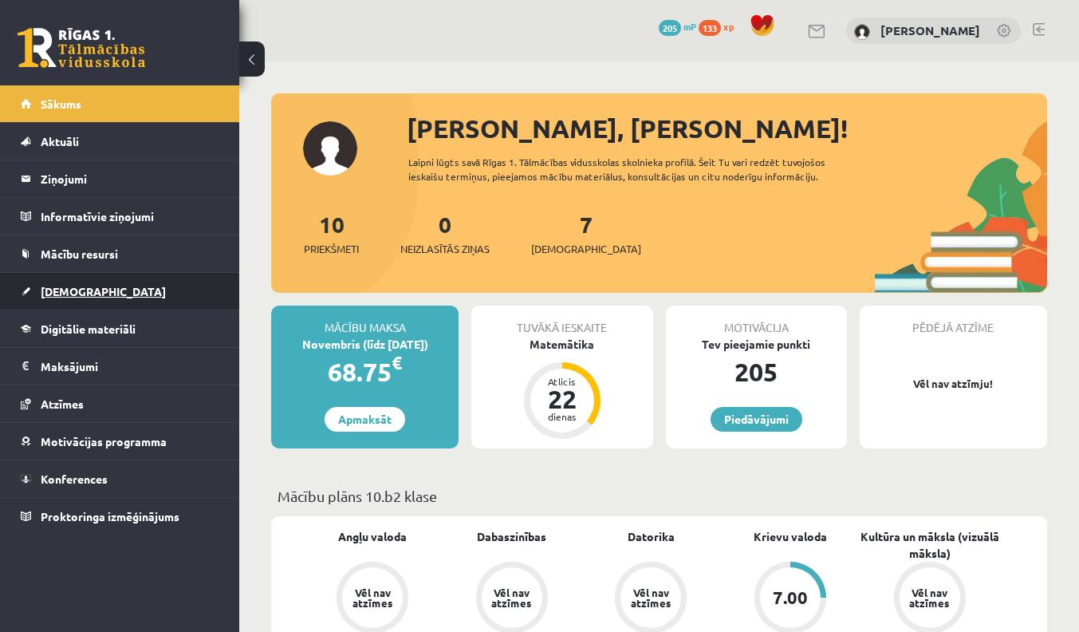
click at [122, 294] on link "[DEMOGRAPHIC_DATA]" at bounding box center [120, 291] width 199 height 37
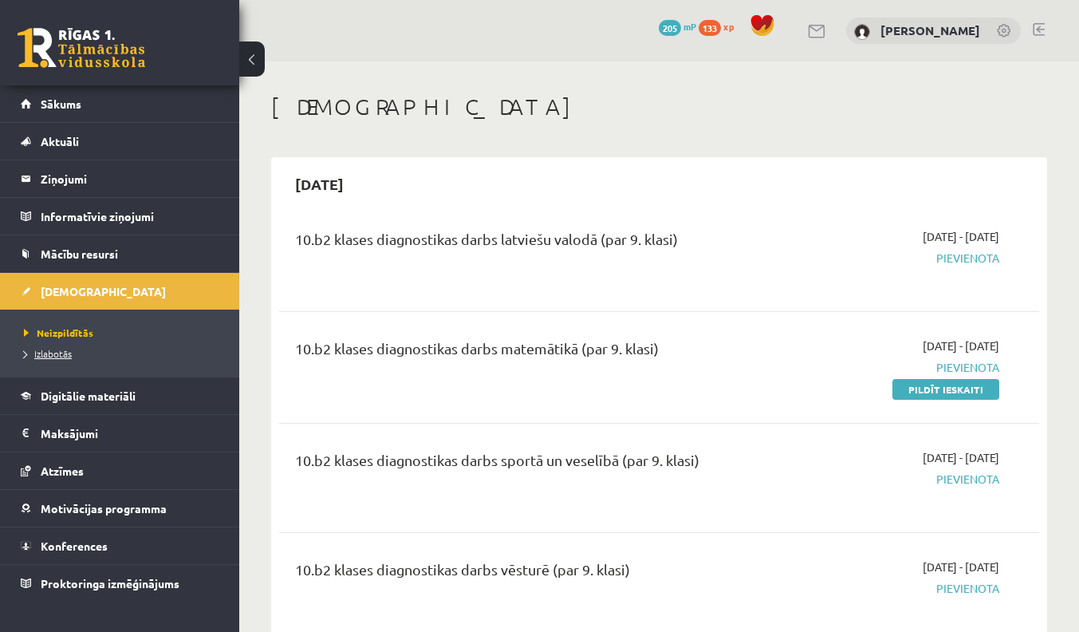
click at [62, 356] on span "Izlabotās" at bounding box center [48, 353] width 48 height 13
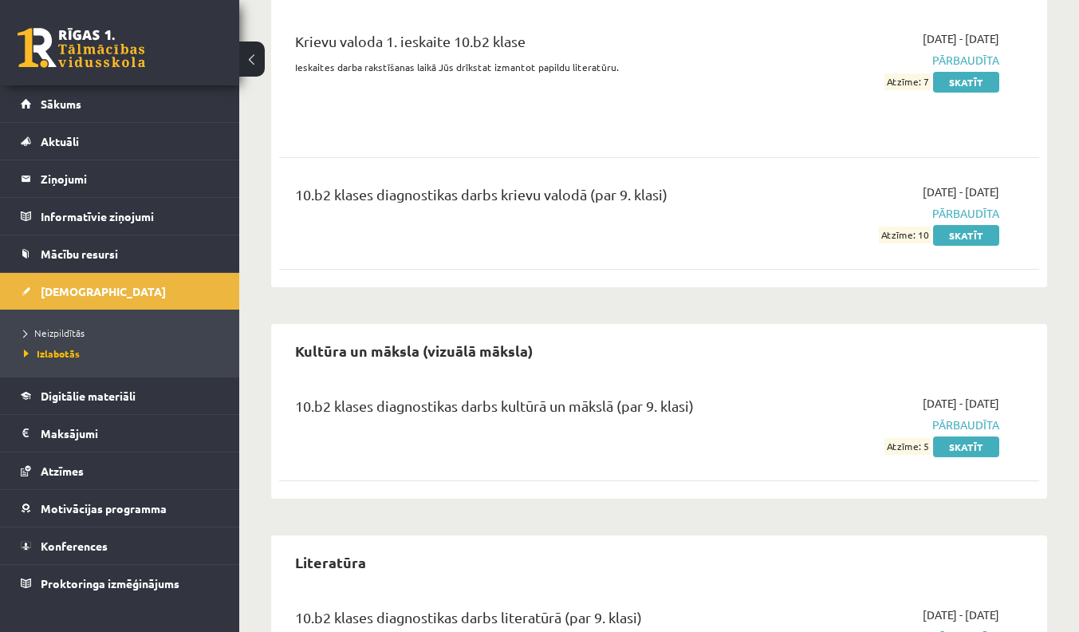
scroll to position [841, 0]
click at [977, 445] on link "Skatīt" at bounding box center [966, 446] width 66 height 21
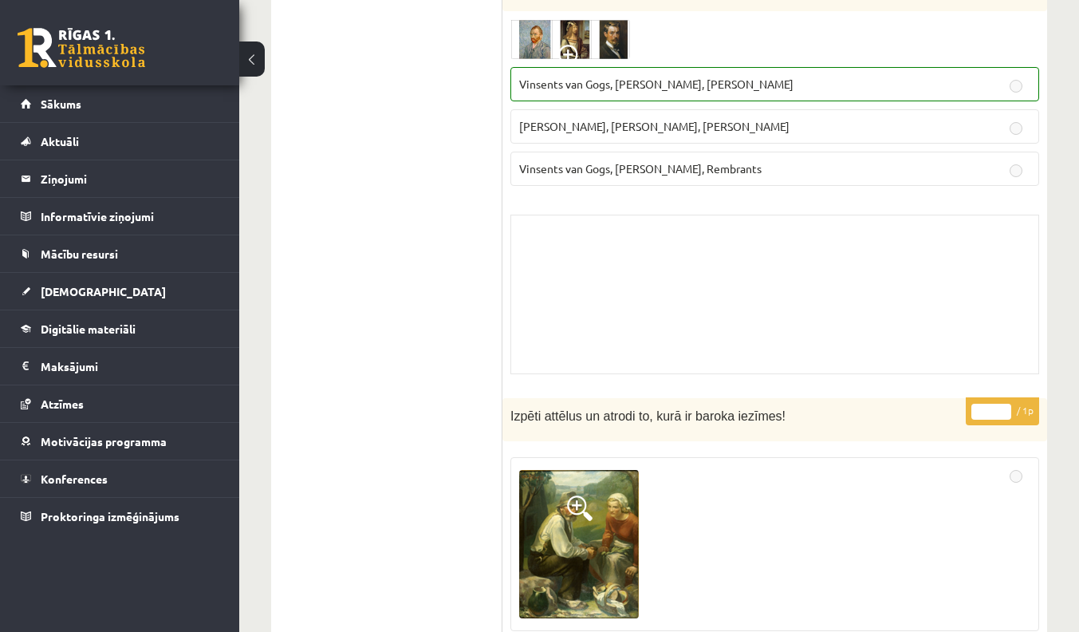
scroll to position [729, 0]
